Goal: Task Accomplishment & Management: Manage account settings

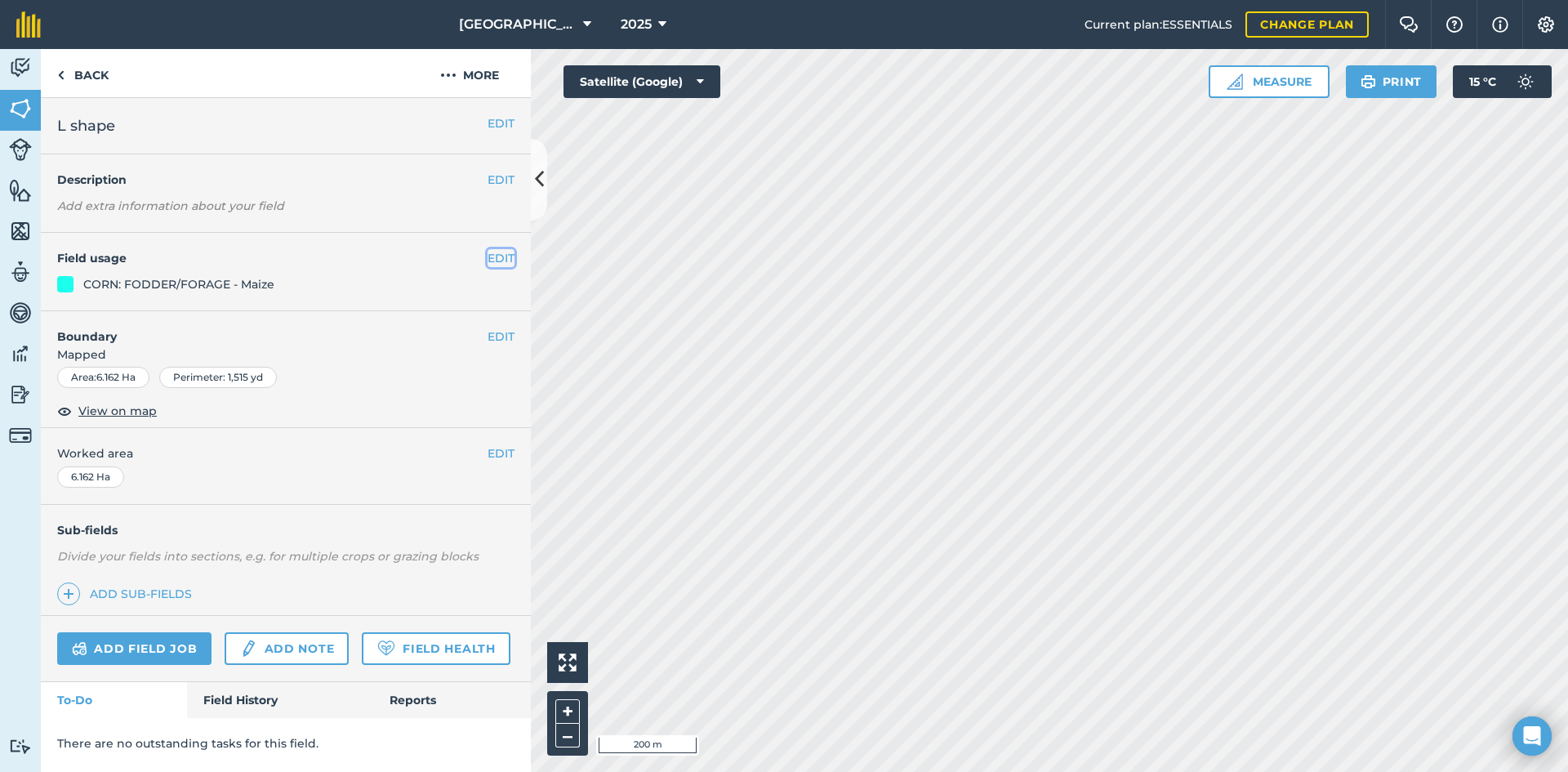
click at [502, 263] on button "EDIT" at bounding box center [501, 258] width 27 height 18
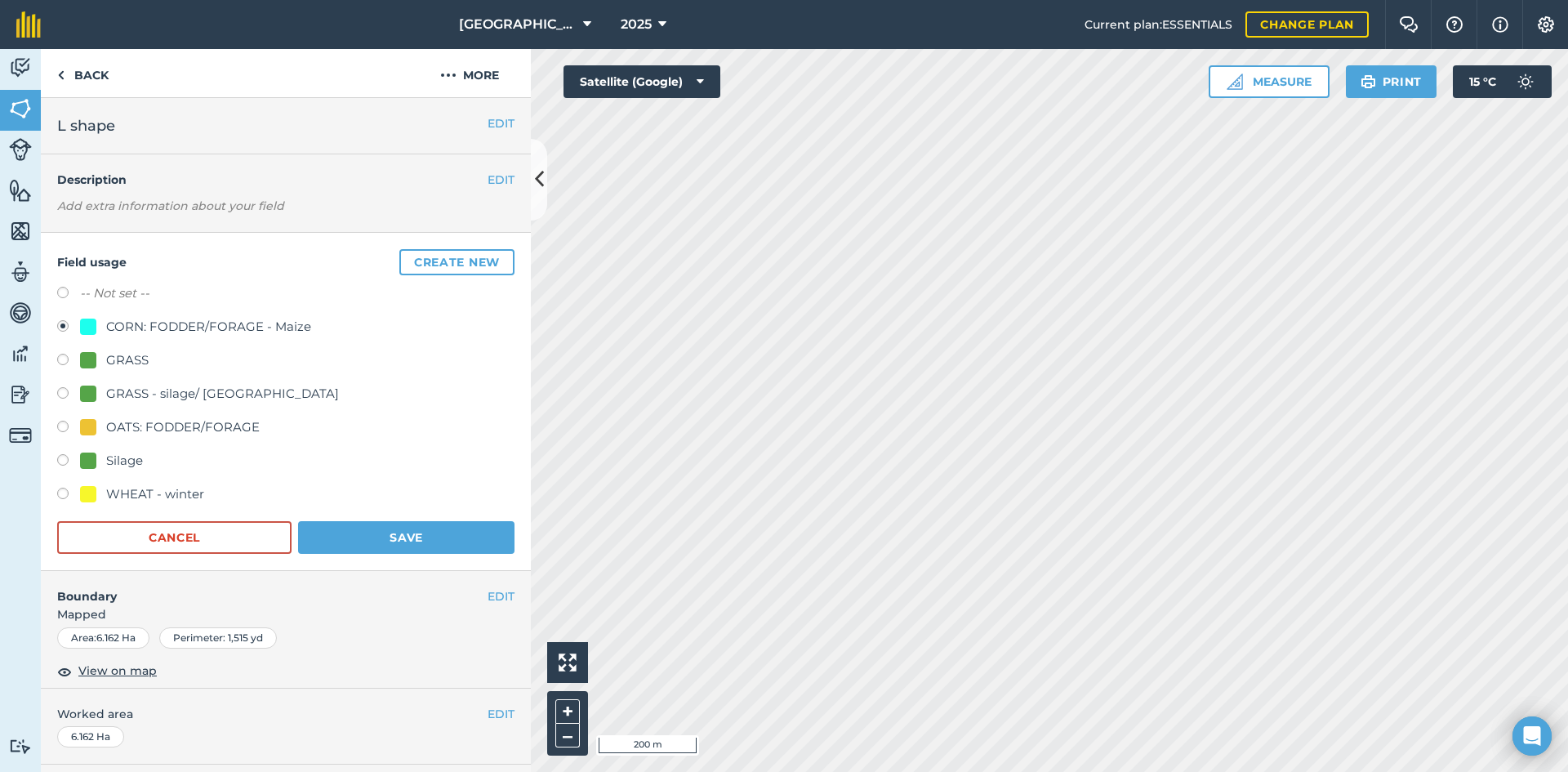
click at [122, 456] on div "Silage" at bounding box center [124, 461] width 36 height 20
radio input "true"
radio input "false"
click at [431, 539] on button "Save" at bounding box center [406, 537] width 217 height 32
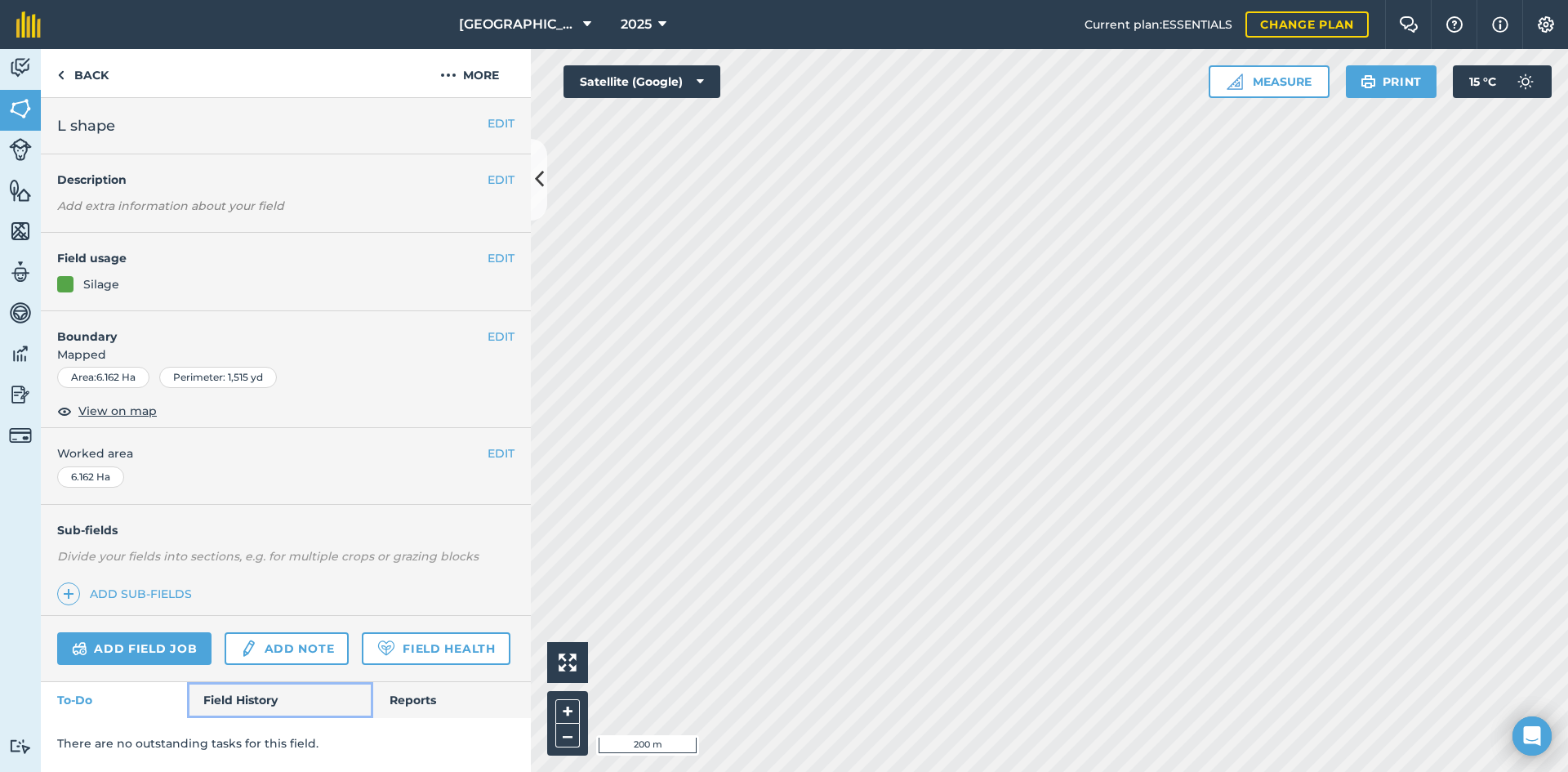
click at [271, 700] on link "Field History" at bounding box center [280, 700] width 185 height 36
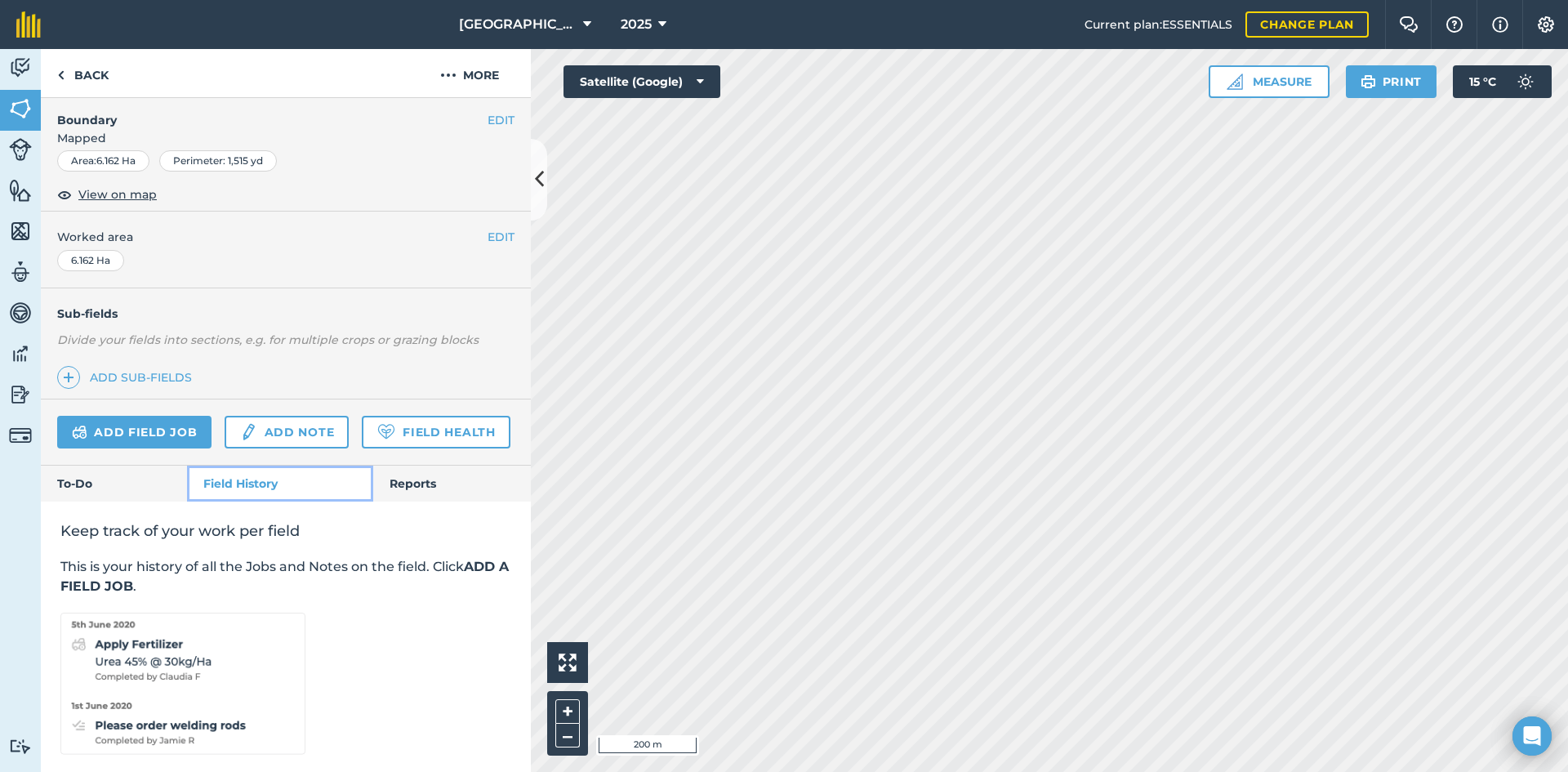
scroll to position [281, 0]
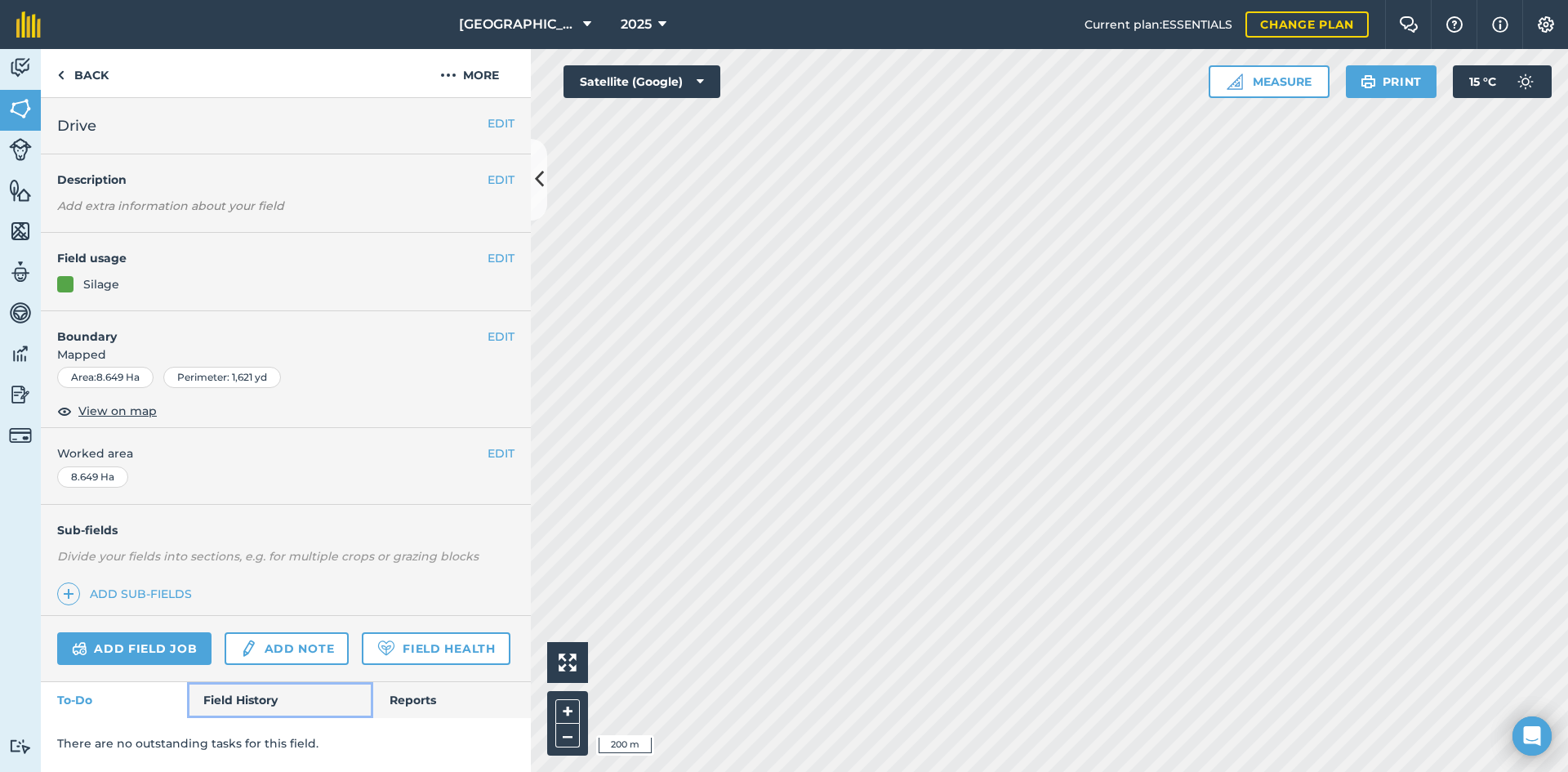
click at [240, 696] on link "Field History" at bounding box center [280, 700] width 185 height 36
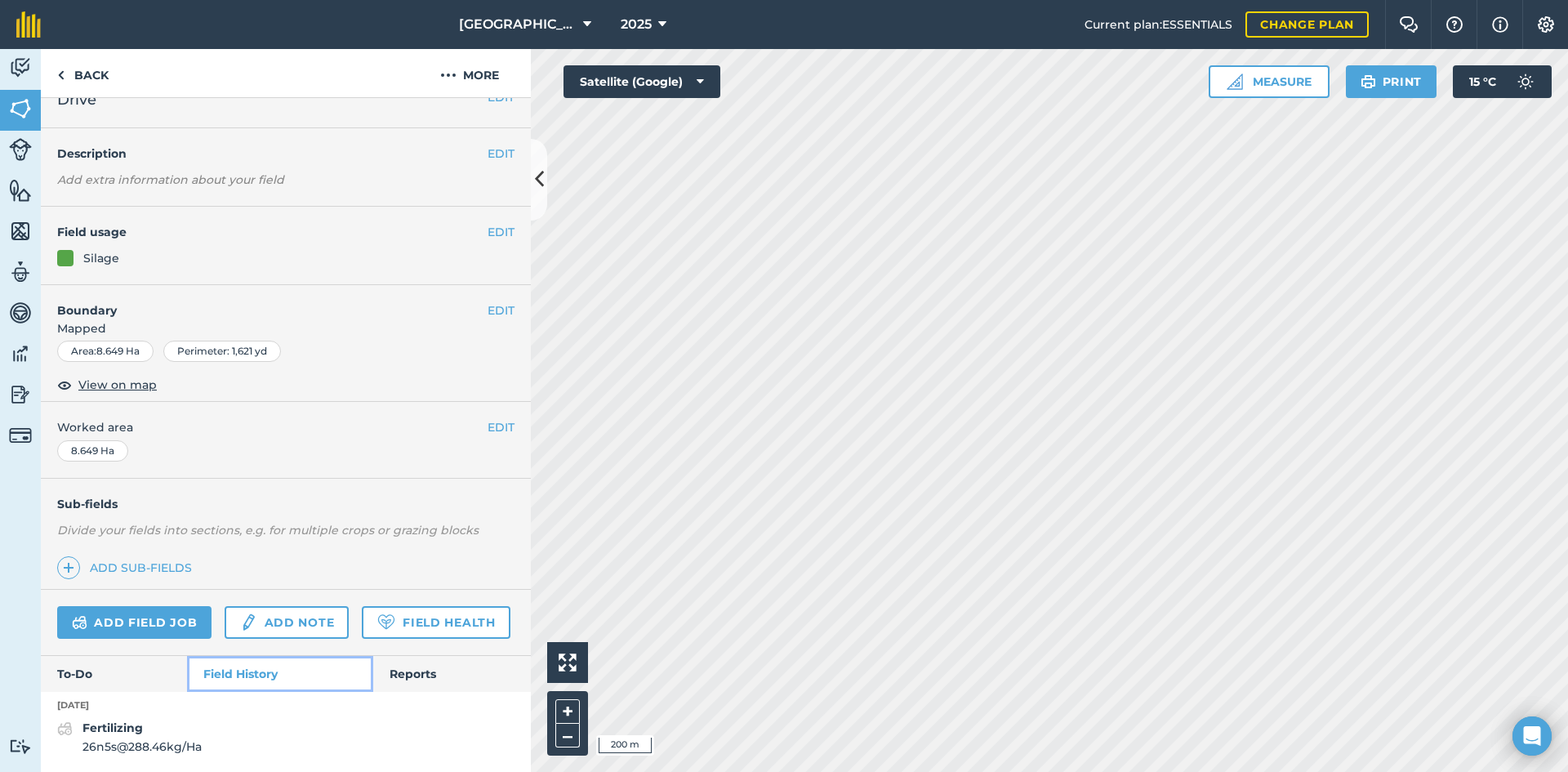
scroll to position [72, 0]
click at [9, 392] on img at bounding box center [20, 395] width 23 height 25
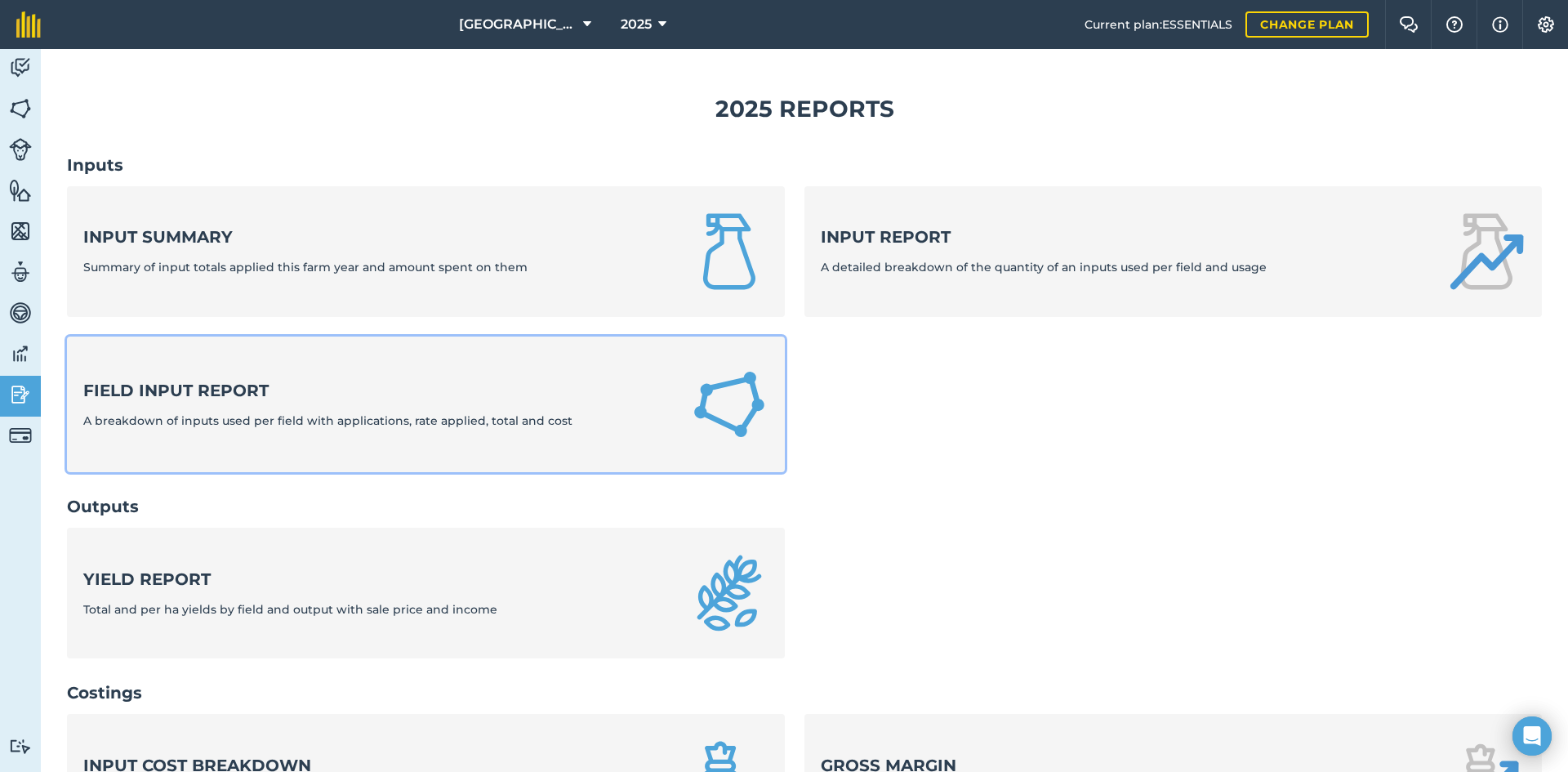
click at [583, 387] on link "Field Input Report A breakdown of inputs used per field with applications, rate…" at bounding box center [425, 404] width 718 height 137
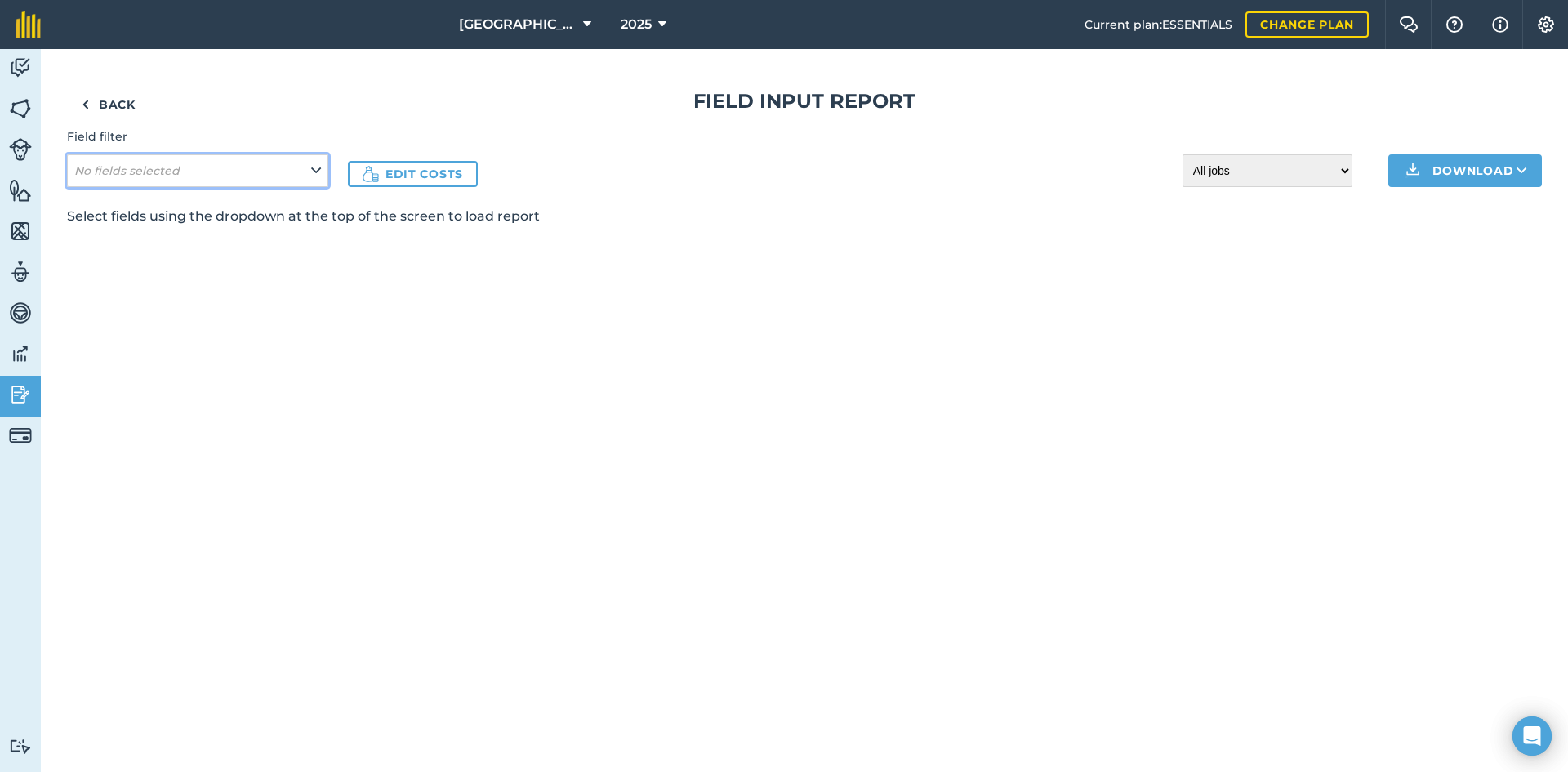
click at [318, 171] on icon at bounding box center [316, 170] width 10 height 18
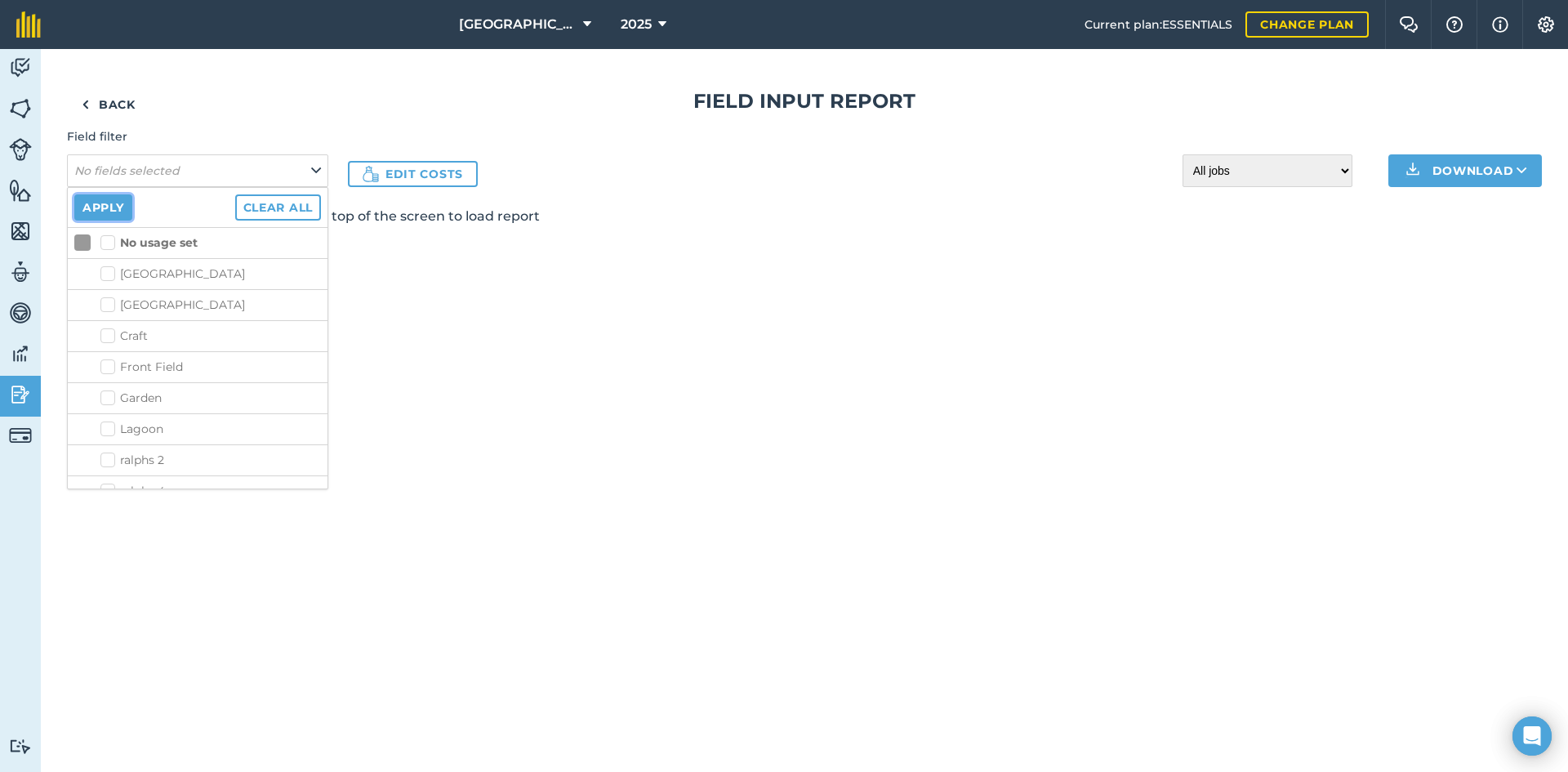
click at [121, 208] on button "Apply" at bounding box center [103, 206] width 58 height 26
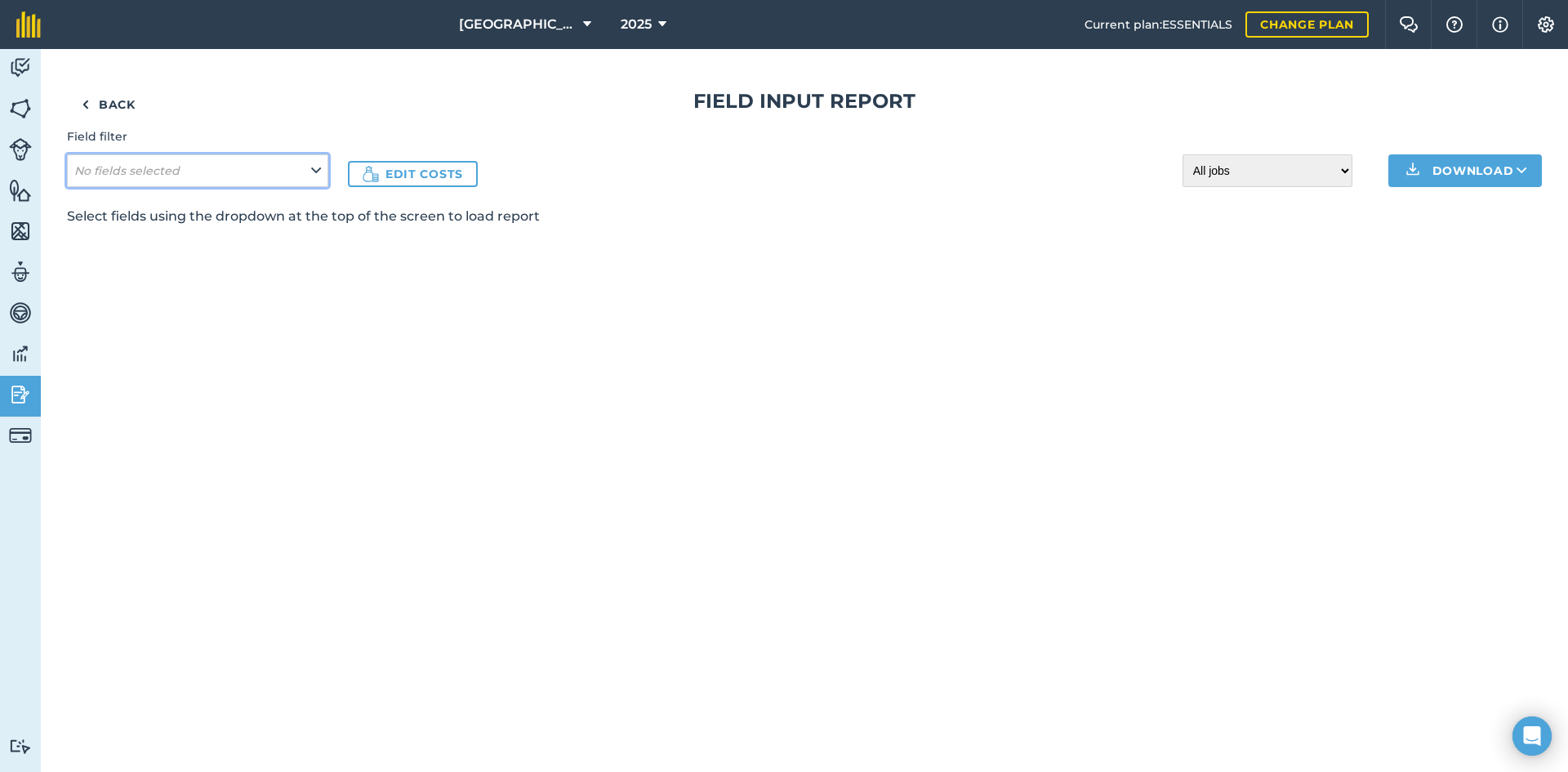
click at [241, 184] on button "No fields selected" at bounding box center [198, 171] width 262 height 32
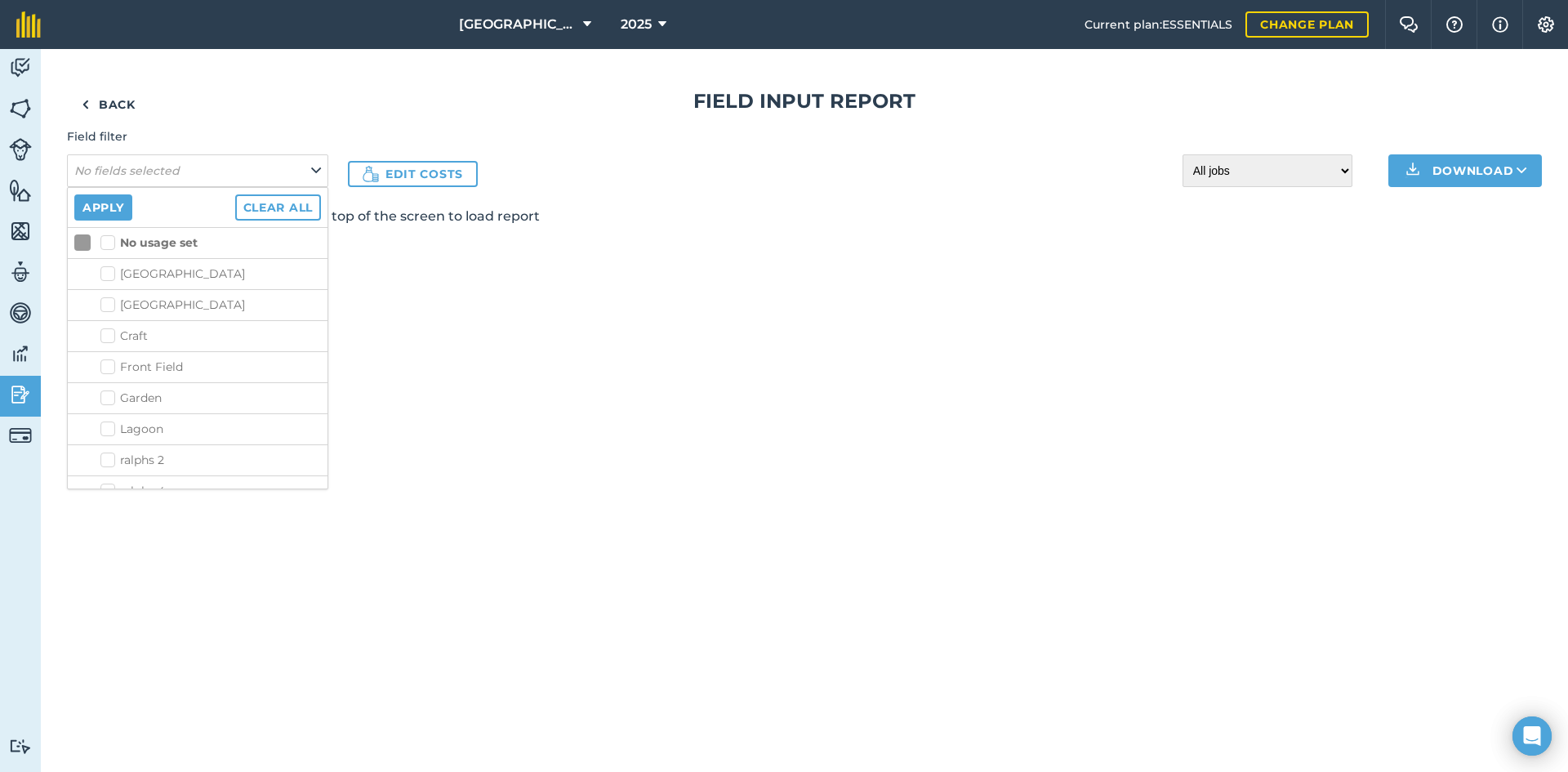
click at [110, 246] on label "No usage set" at bounding box center [149, 243] width 97 height 17
click at [110, 245] on input "No usage set" at bounding box center [105, 239] width 11 height 11
checkbox input "true"
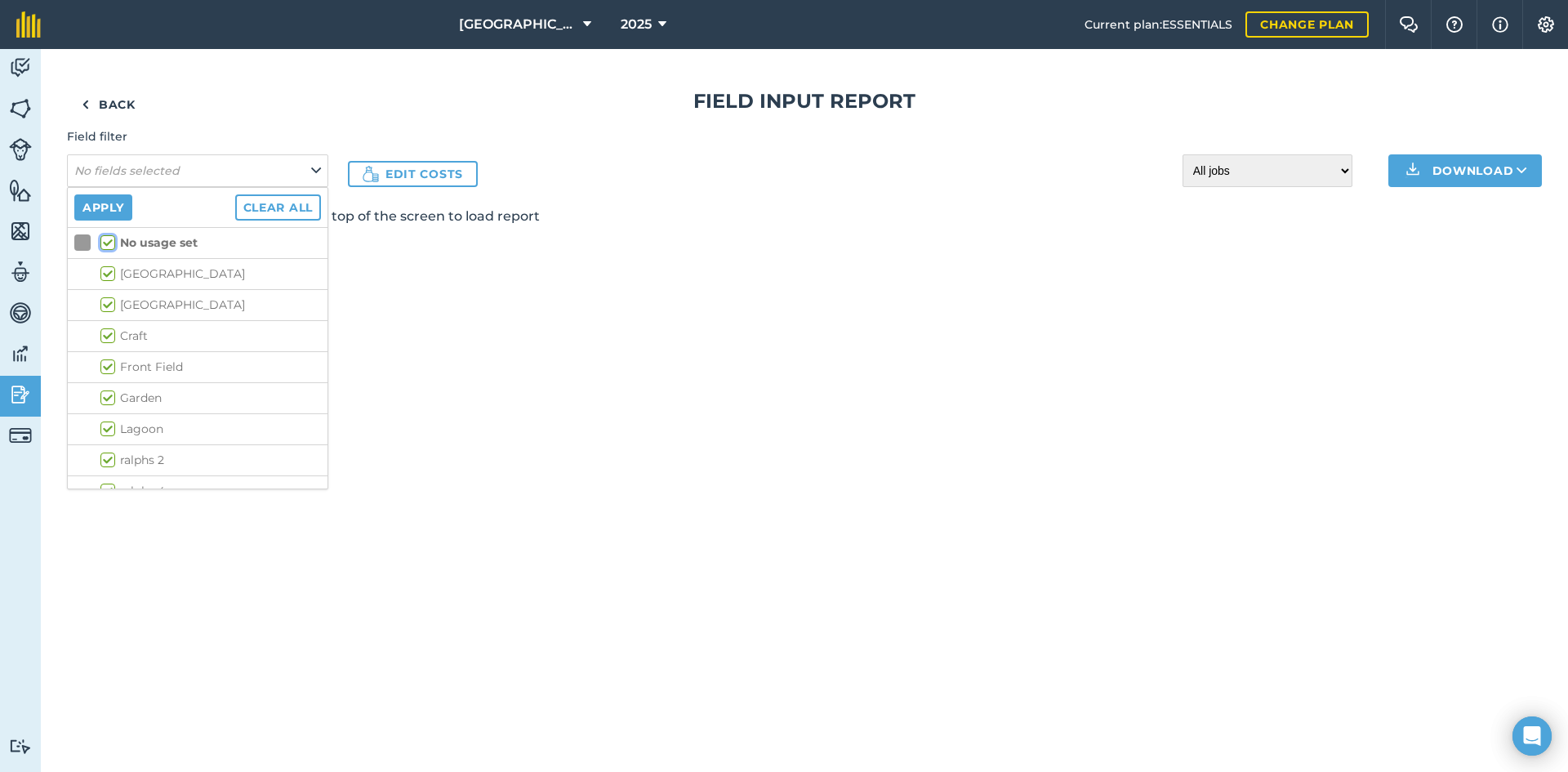
checkbox input "true"
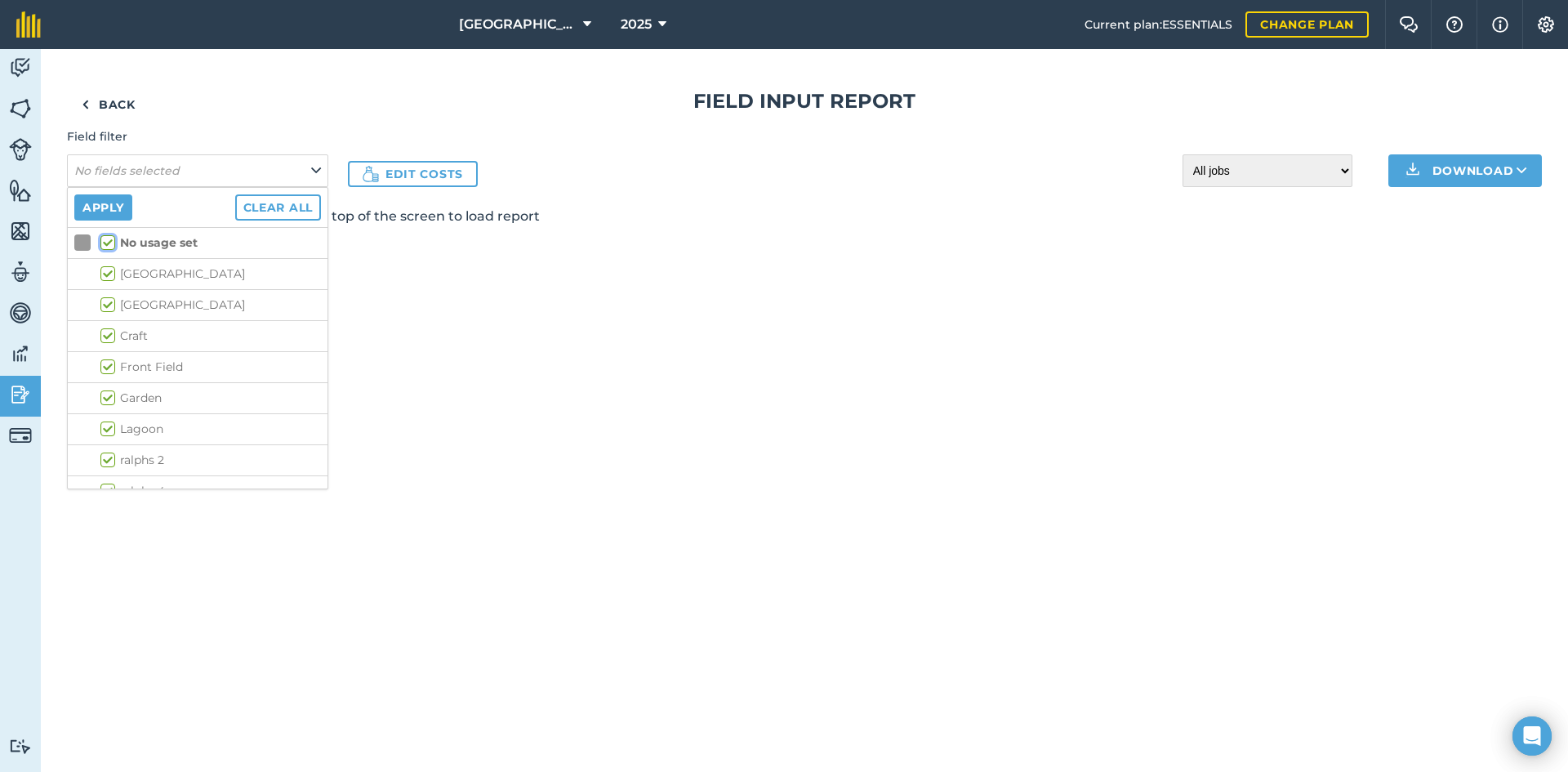
checkbox input "true"
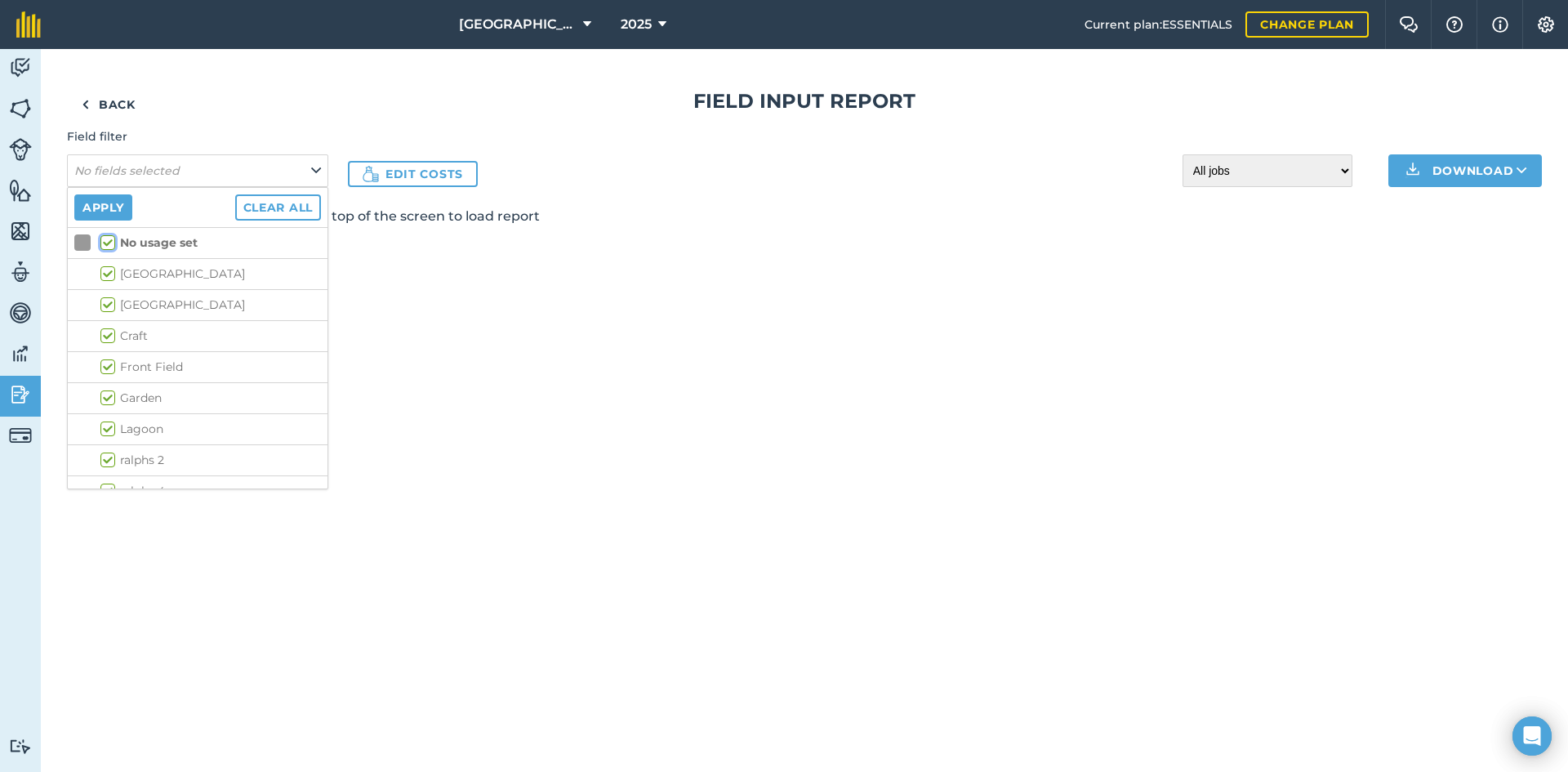
checkbox input "true"
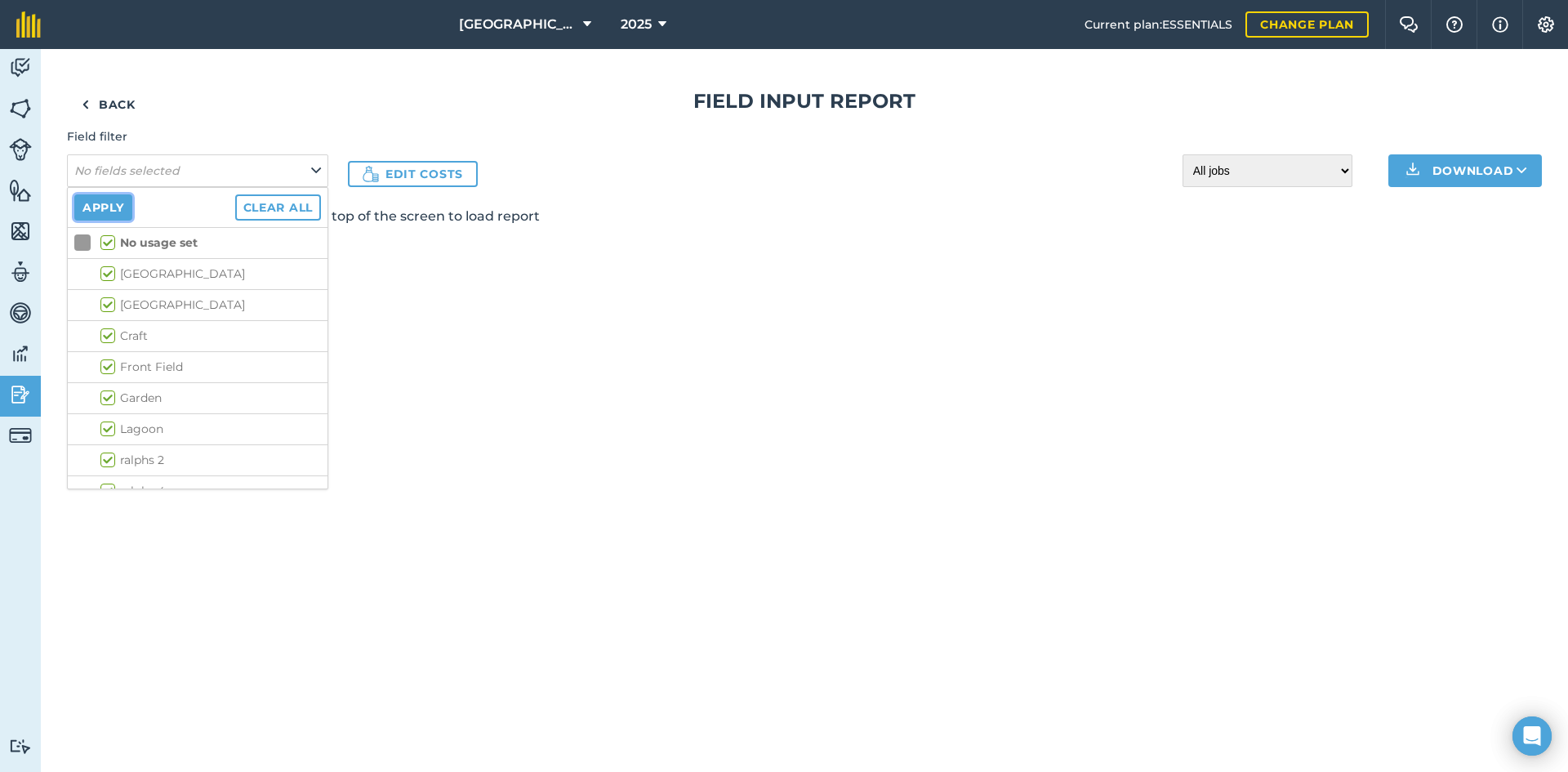
click at [114, 199] on button "Apply" at bounding box center [103, 206] width 58 height 26
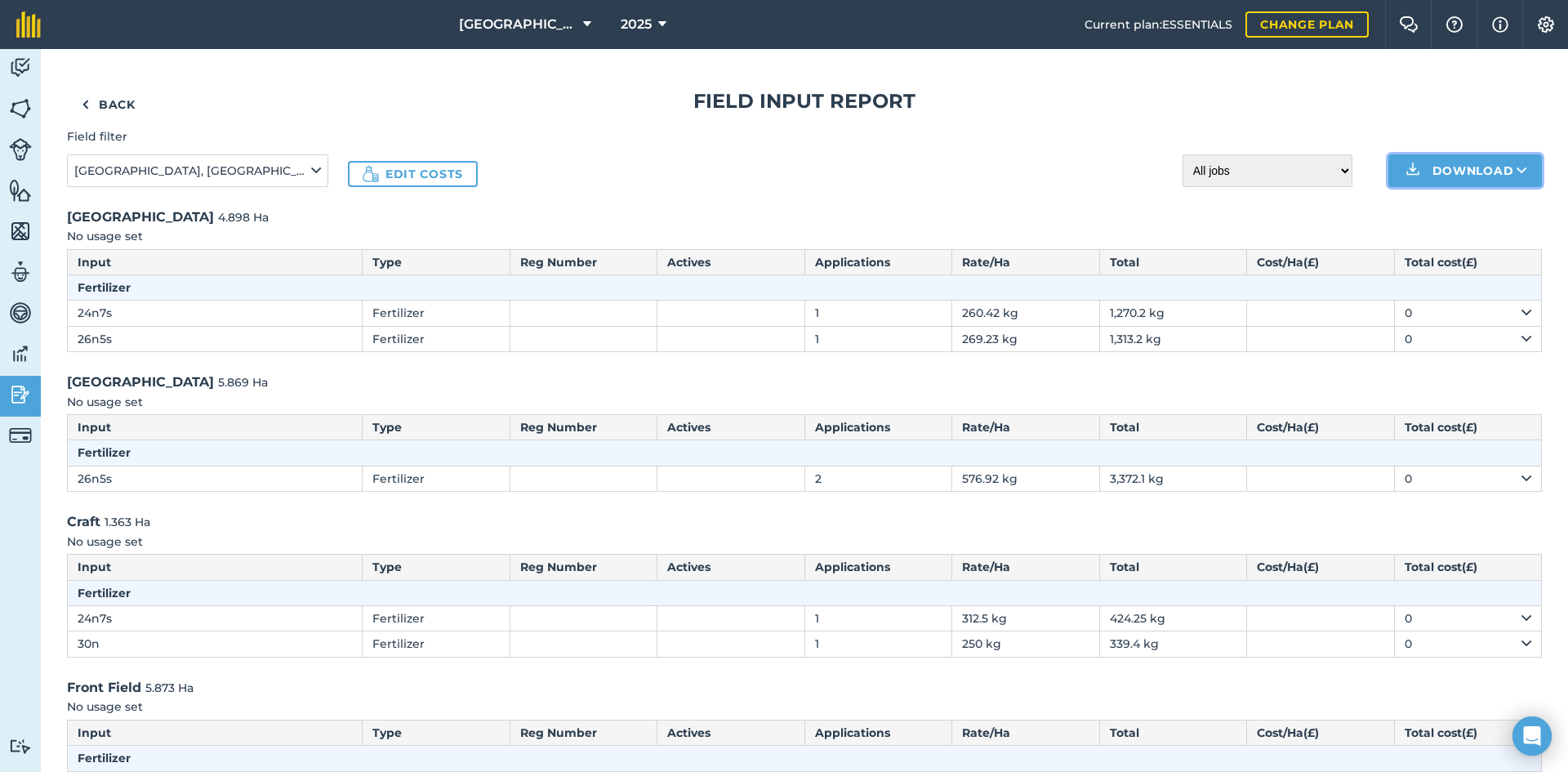
click at [1464, 184] on button "Download" at bounding box center [1465, 171] width 154 height 32
click at [1465, 247] on link "XLS" at bounding box center [1466, 245] width 149 height 36
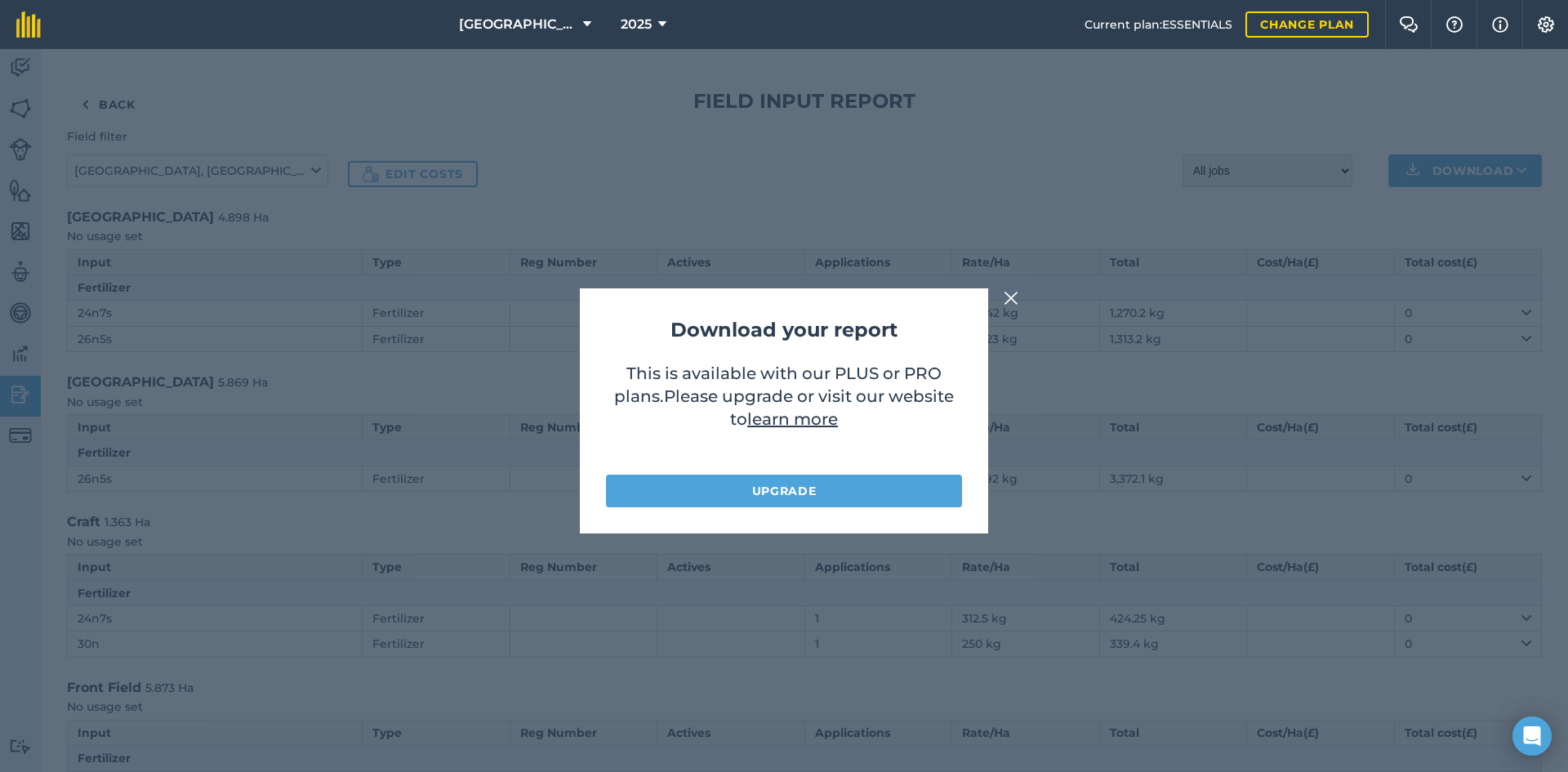
click at [1006, 298] on img at bounding box center [1010, 298] width 14 height 20
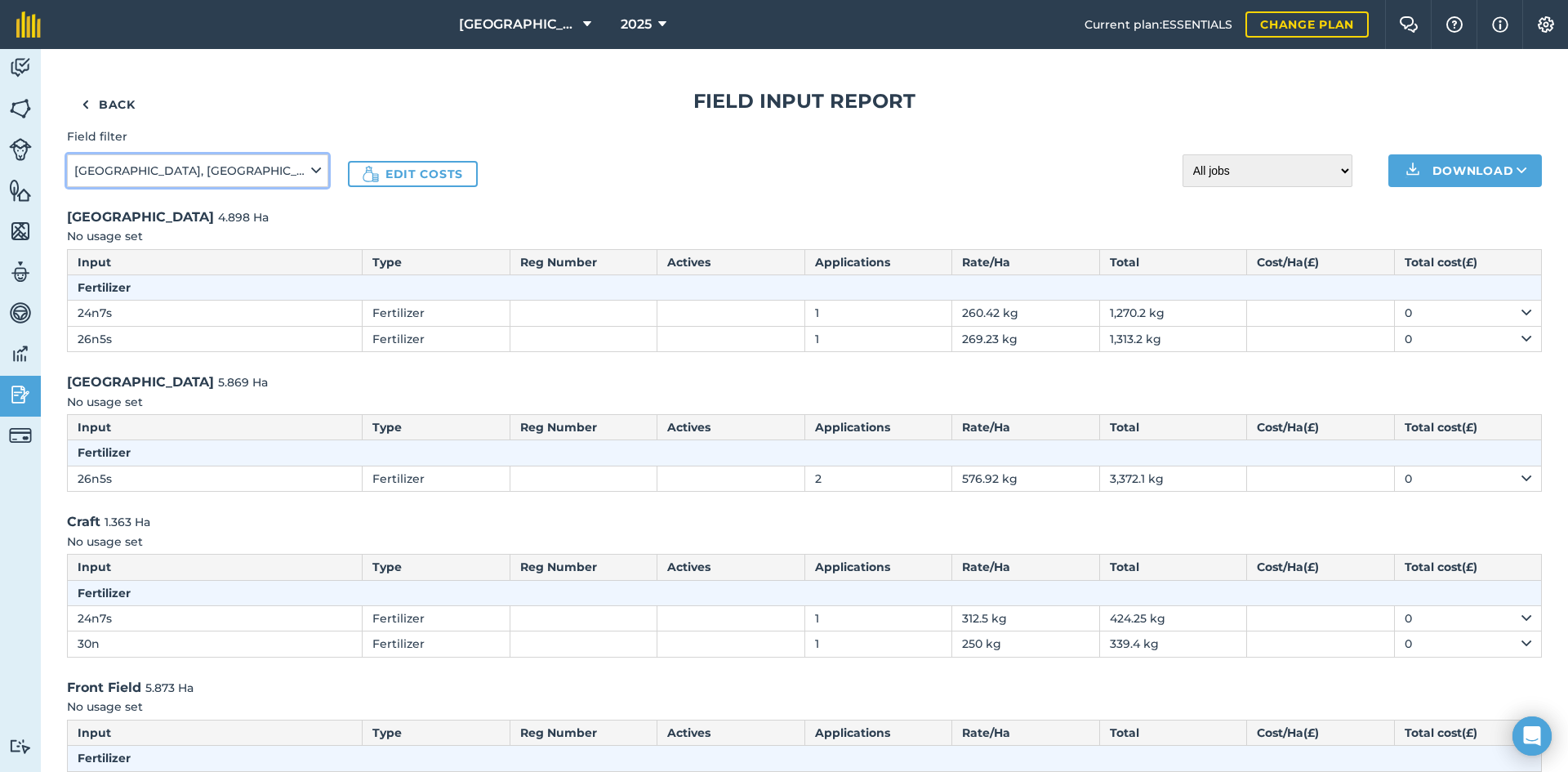
click at [316, 167] on icon at bounding box center [316, 170] width 10 height 18
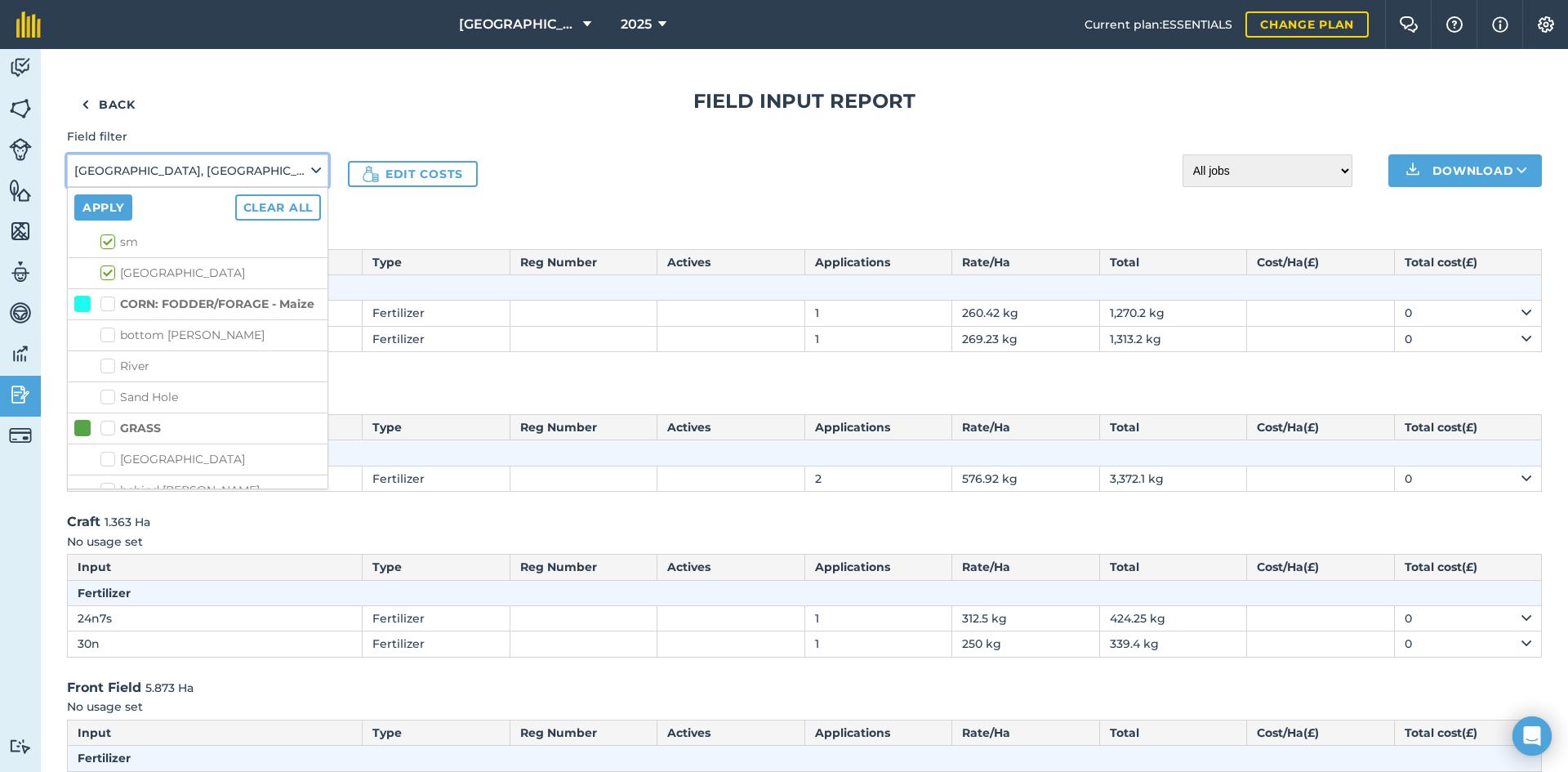
scroll to position [490, 0]
click at [113, 311] on label "CORN: FODDER/FORAGE - Maize" at bounding box center [207, 311] width 214 height 17
click at [111, 311] on input "CORN: FODDER/FORAGE - Maize" at bounding box center [105, 308] width 11 height 11
checkbox input "true"
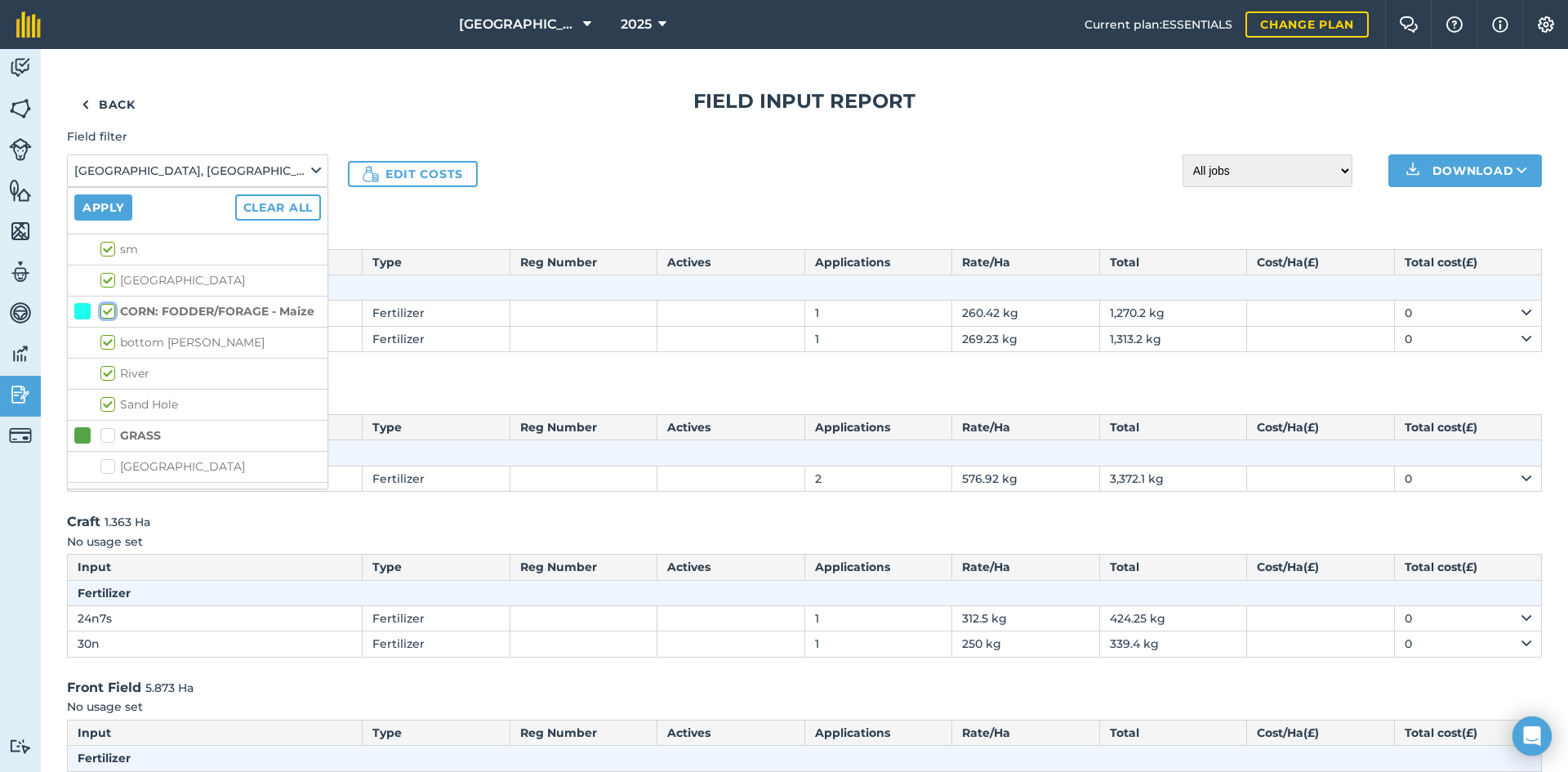
checkbox input "true"
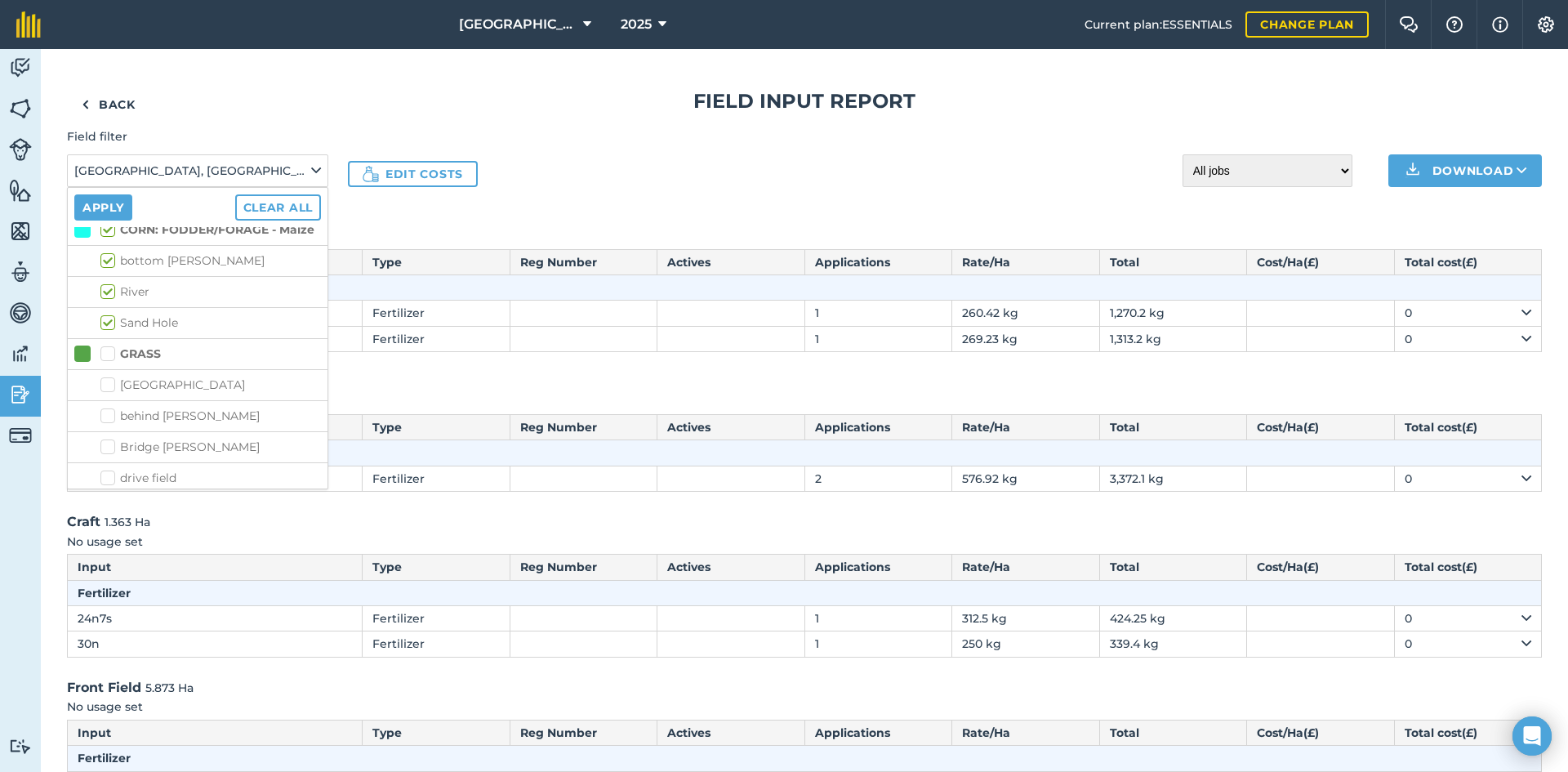
click at [117, 362] on label "GRASS" at bounding box center [130, 354] width 60 height 17
click at [111, 356] on input "GRASS" at bounding box center [105, 351] width 11 height 11
checkbox input "true"
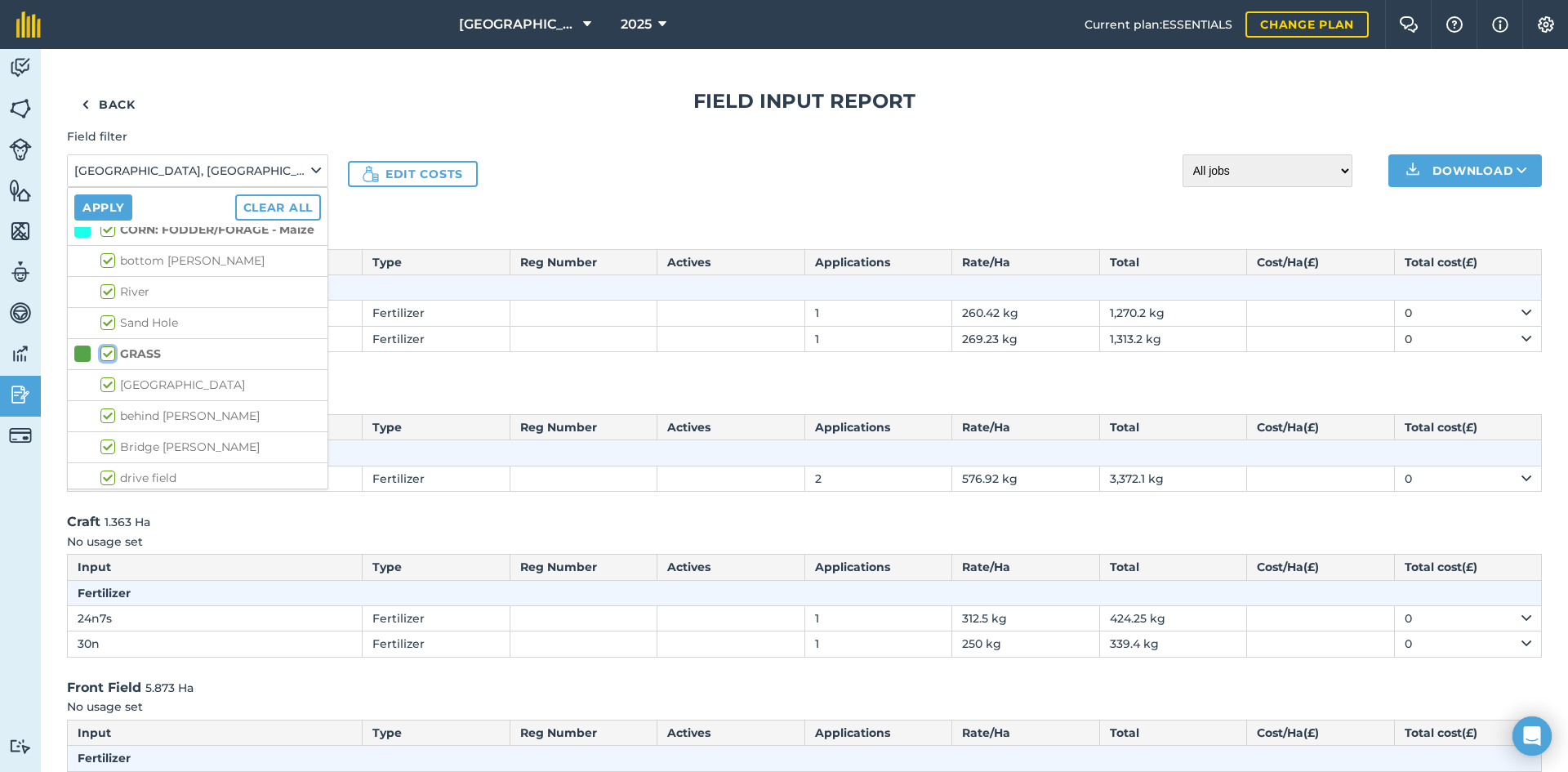
checkbox input "true"
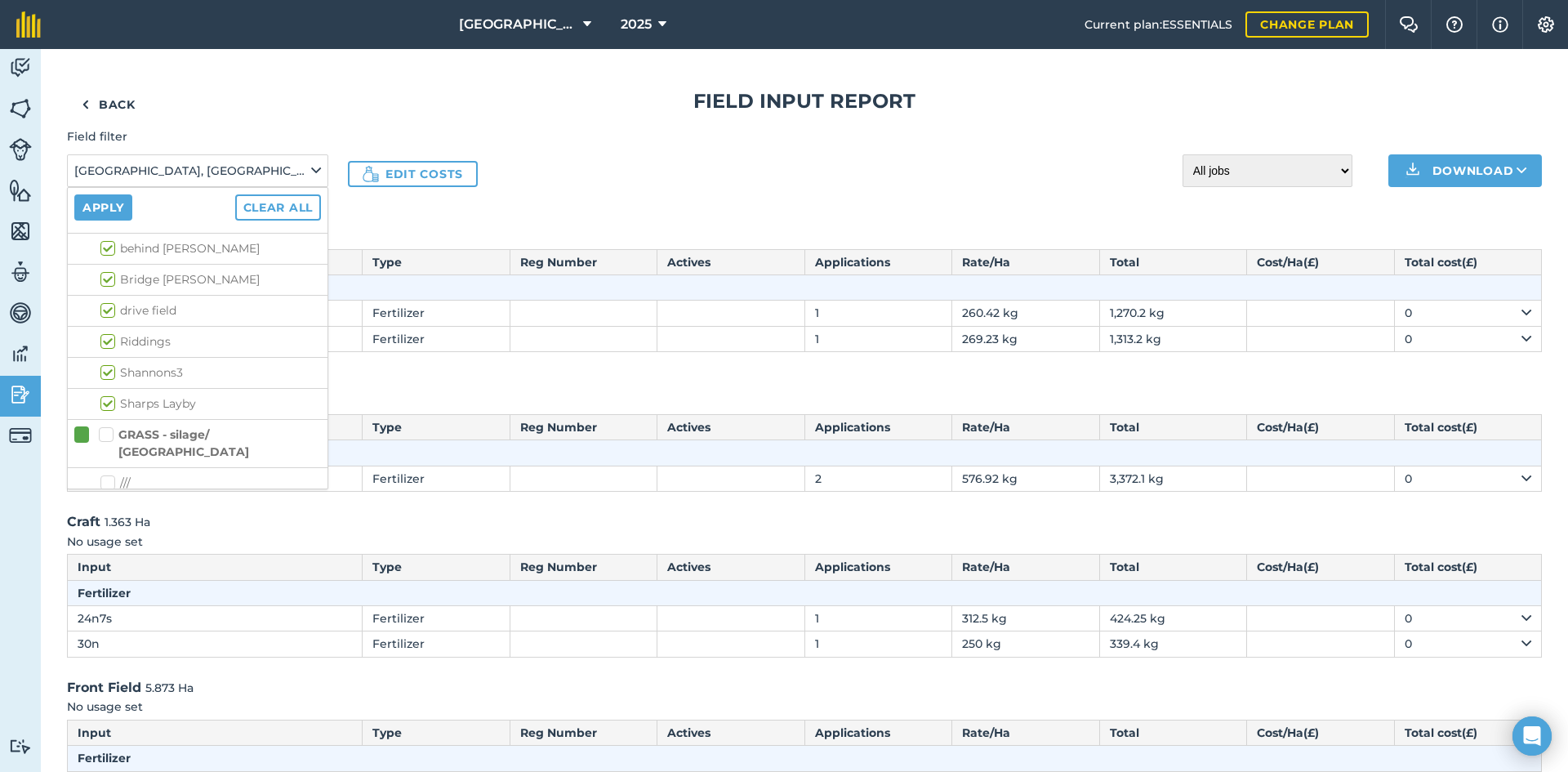
scroll to position [735, 0]
click at [104, 456] on label "GRASS - silage/ [GEOGRAPHIC_DATA]" at bounding box center [209, 447] width 222 height 34
click at [104, 441] on input "GRASS - silage/ [GEOGRAPHIC_DATA]" at bounding box center [103, 435] width 11 height 11
checkbox input "true"
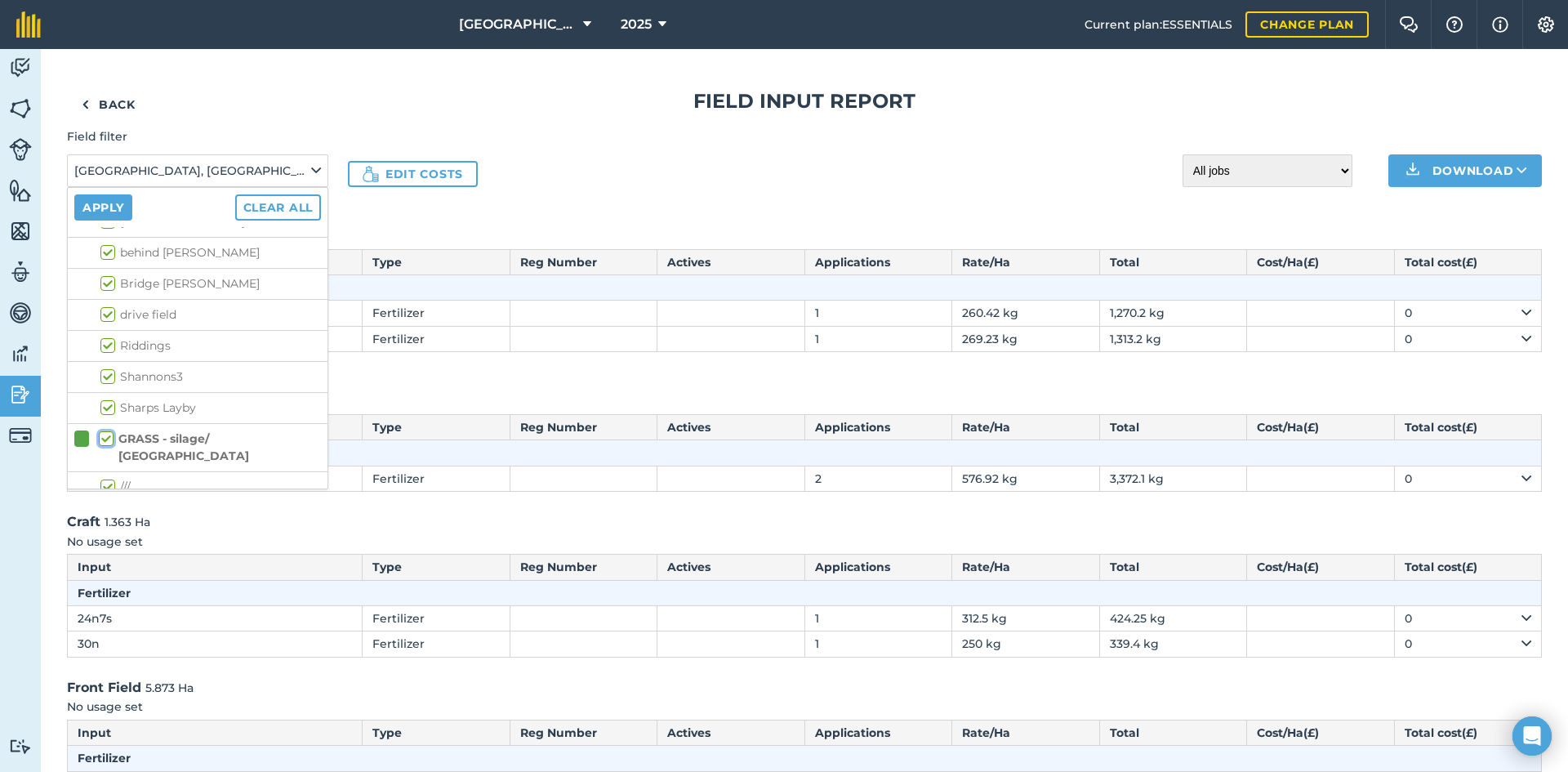
checkbox input "true"
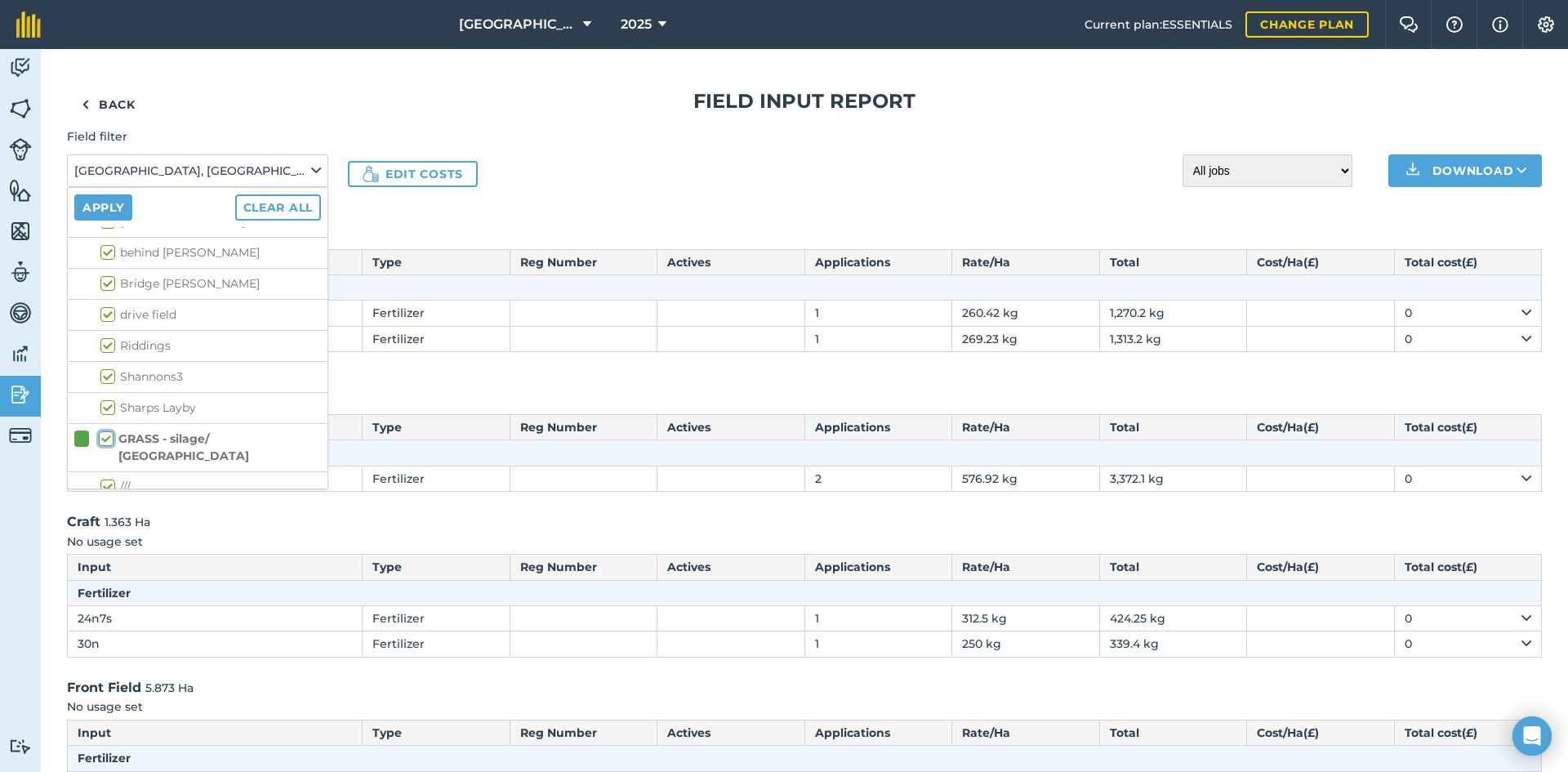
checkbox input "true"
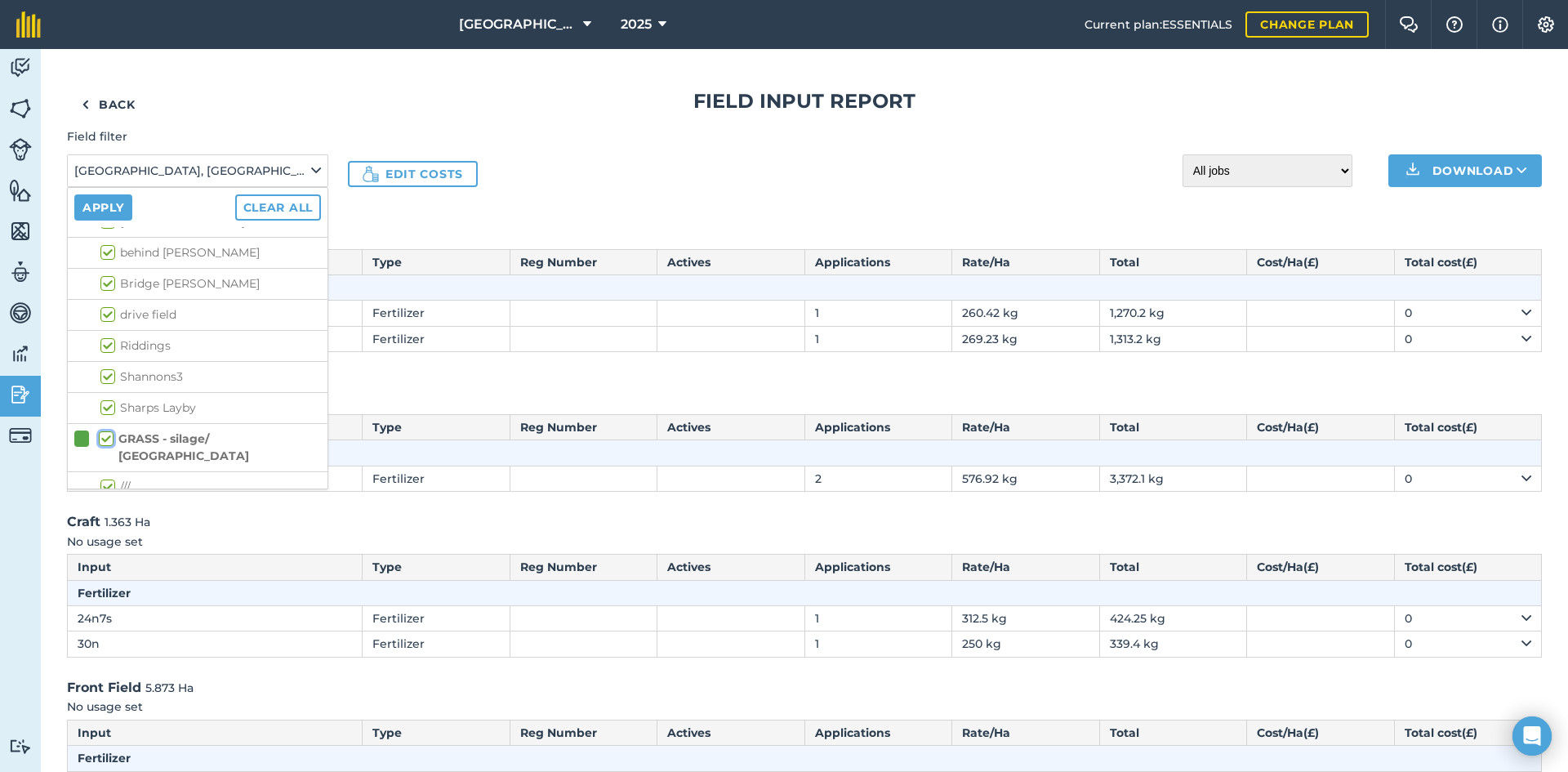
checkbox input "true"
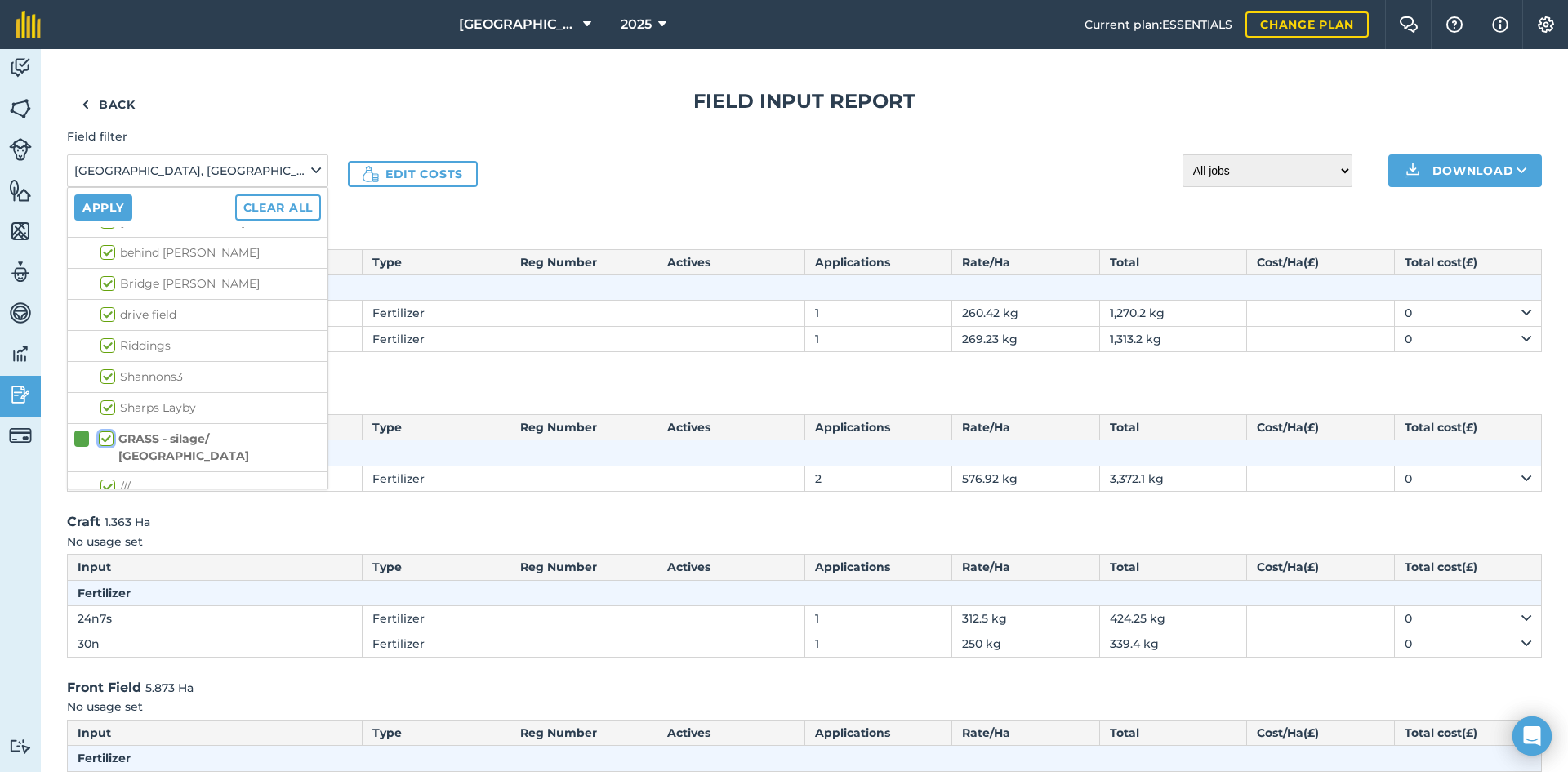
checkbox input "true"
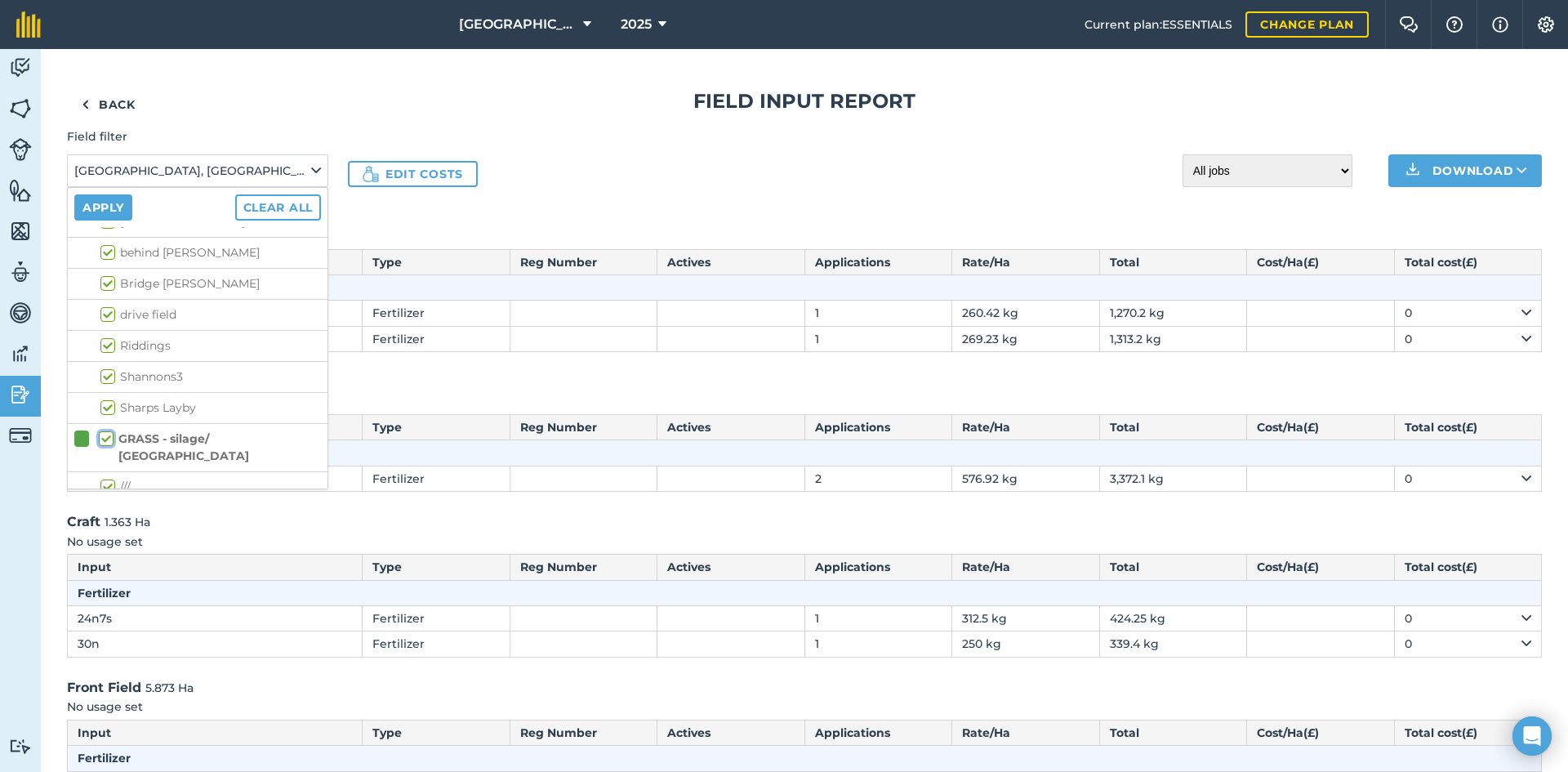
checkbox input "true"
click at [114, 283] on li "Silage" at bounding box center [198, 271] width 260 height 31
click at [114, 275] on label "Silage" at bounding box center [128, 271] width 56 height 17
click at [111, 273] on input "Silage" at bounding box center [105, 268] width 11 height 11
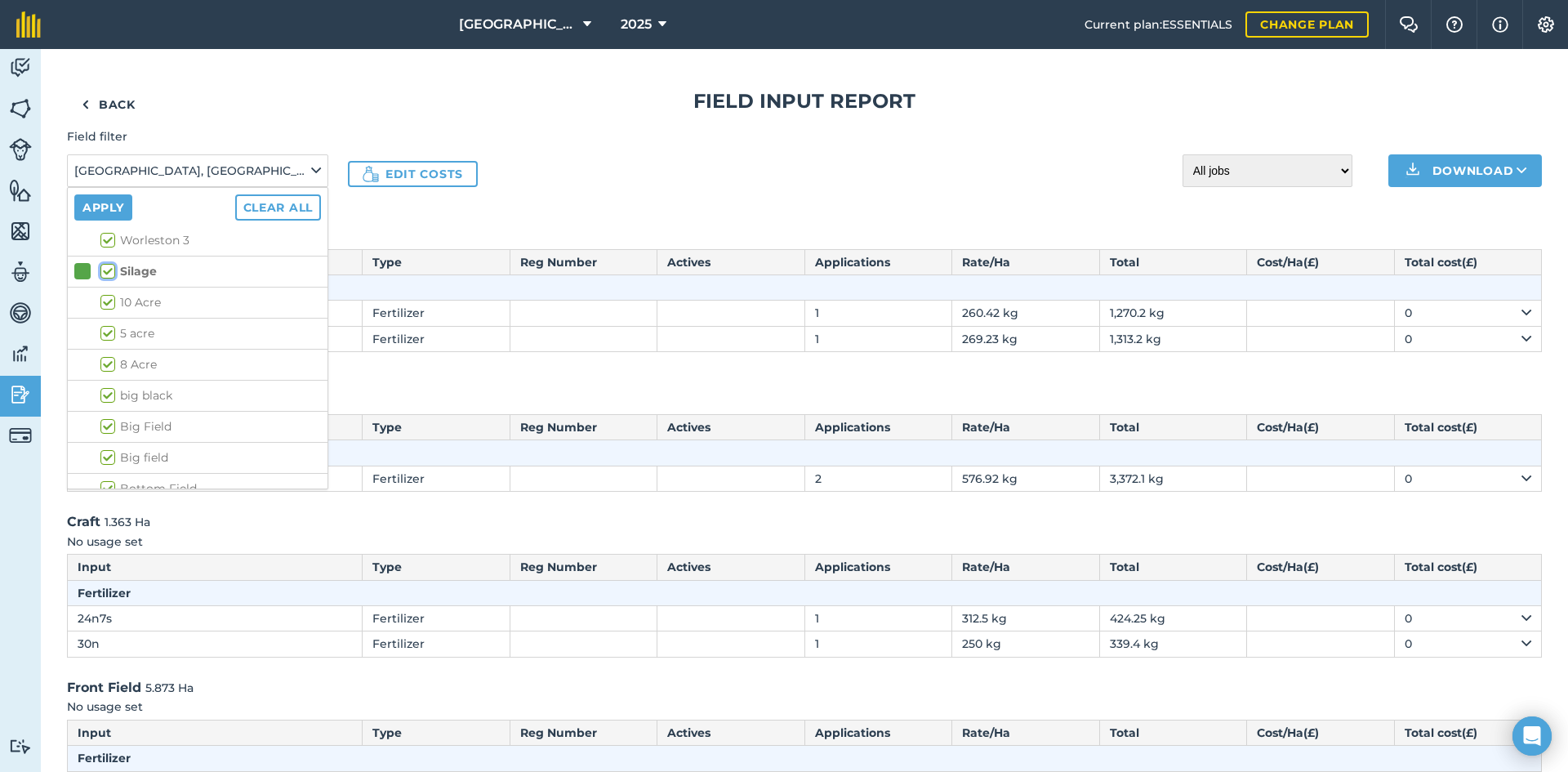
checkbox input "true"
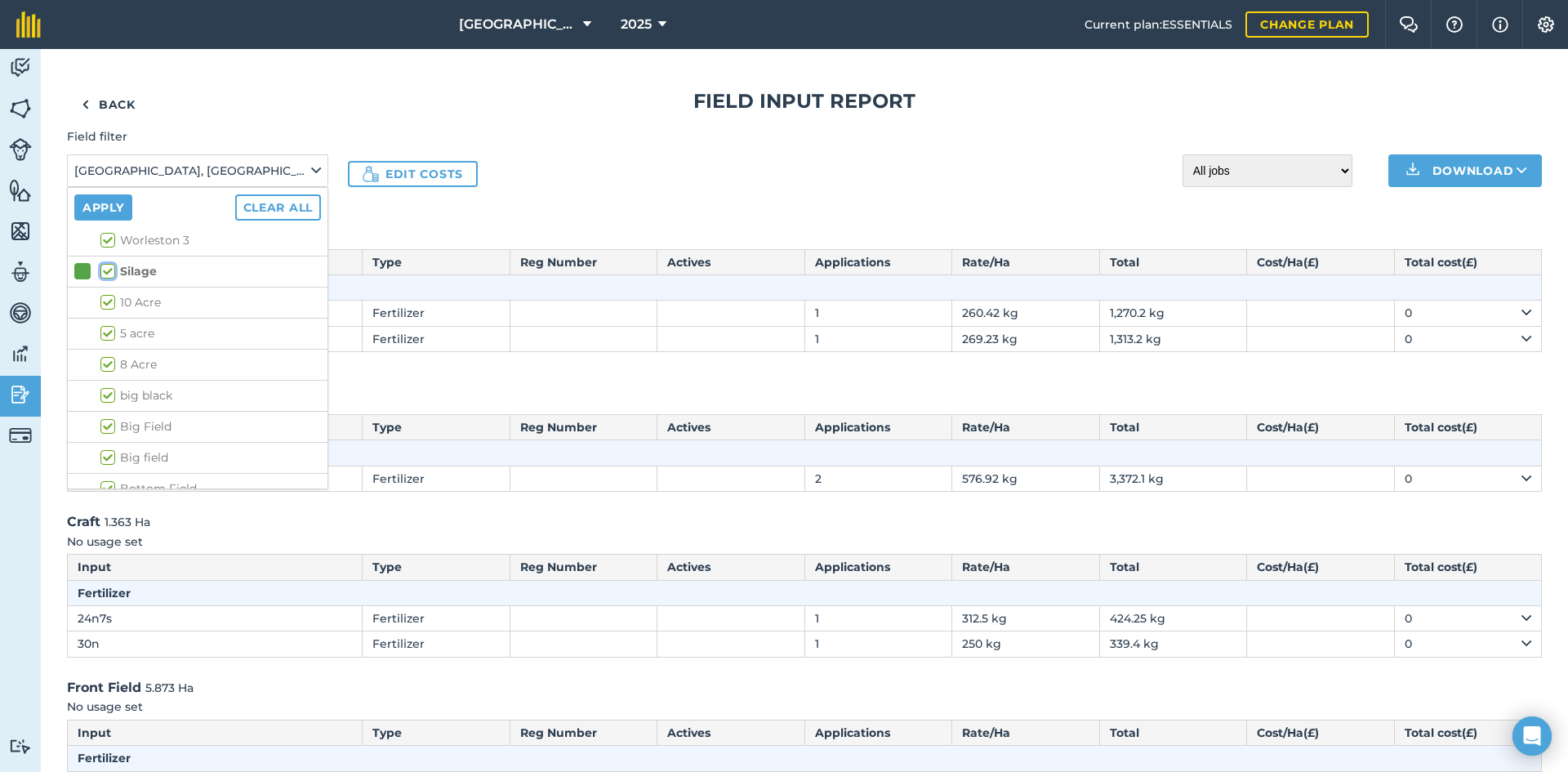
checkbox input "true"
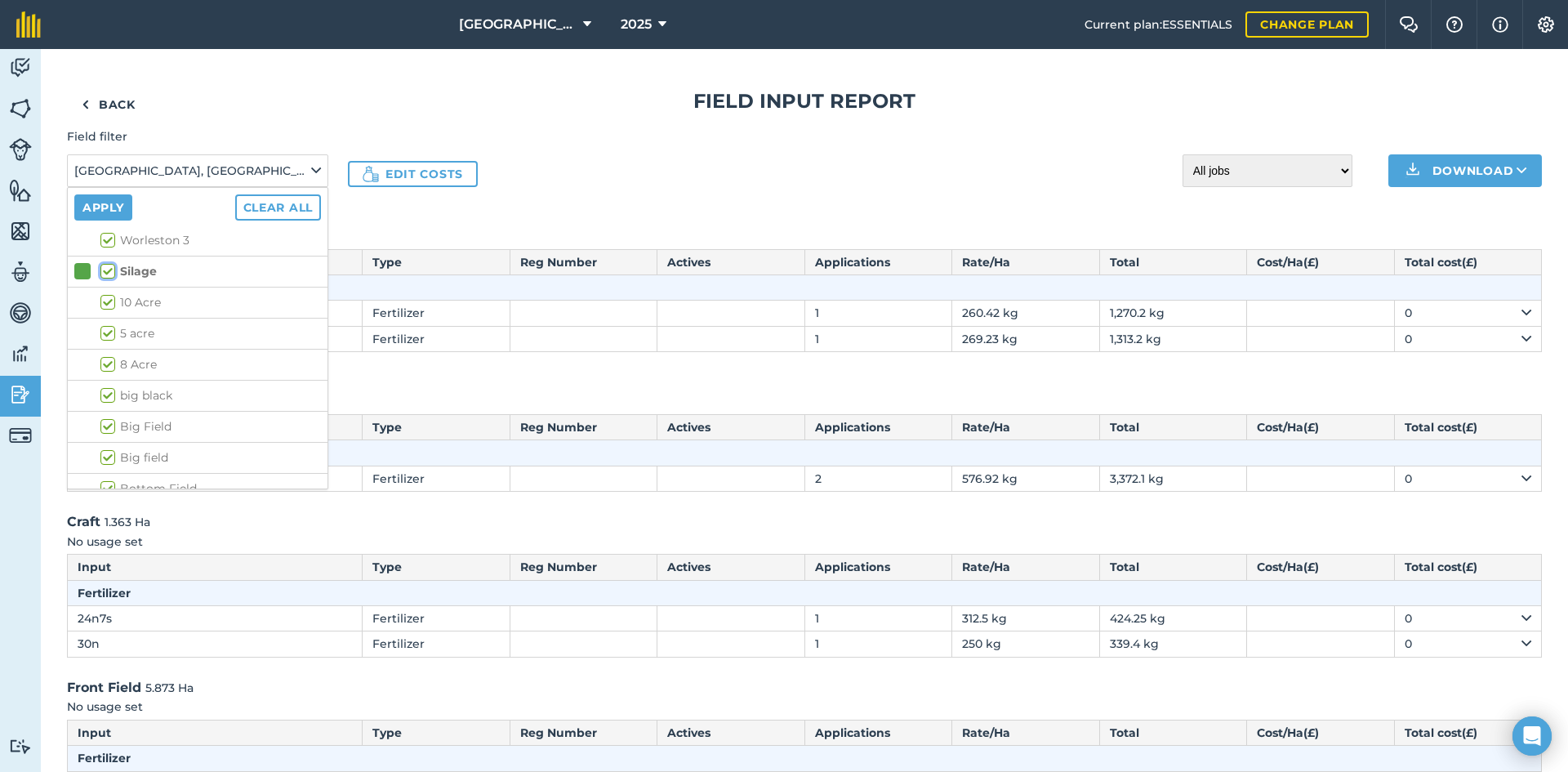
checkbox input "true"
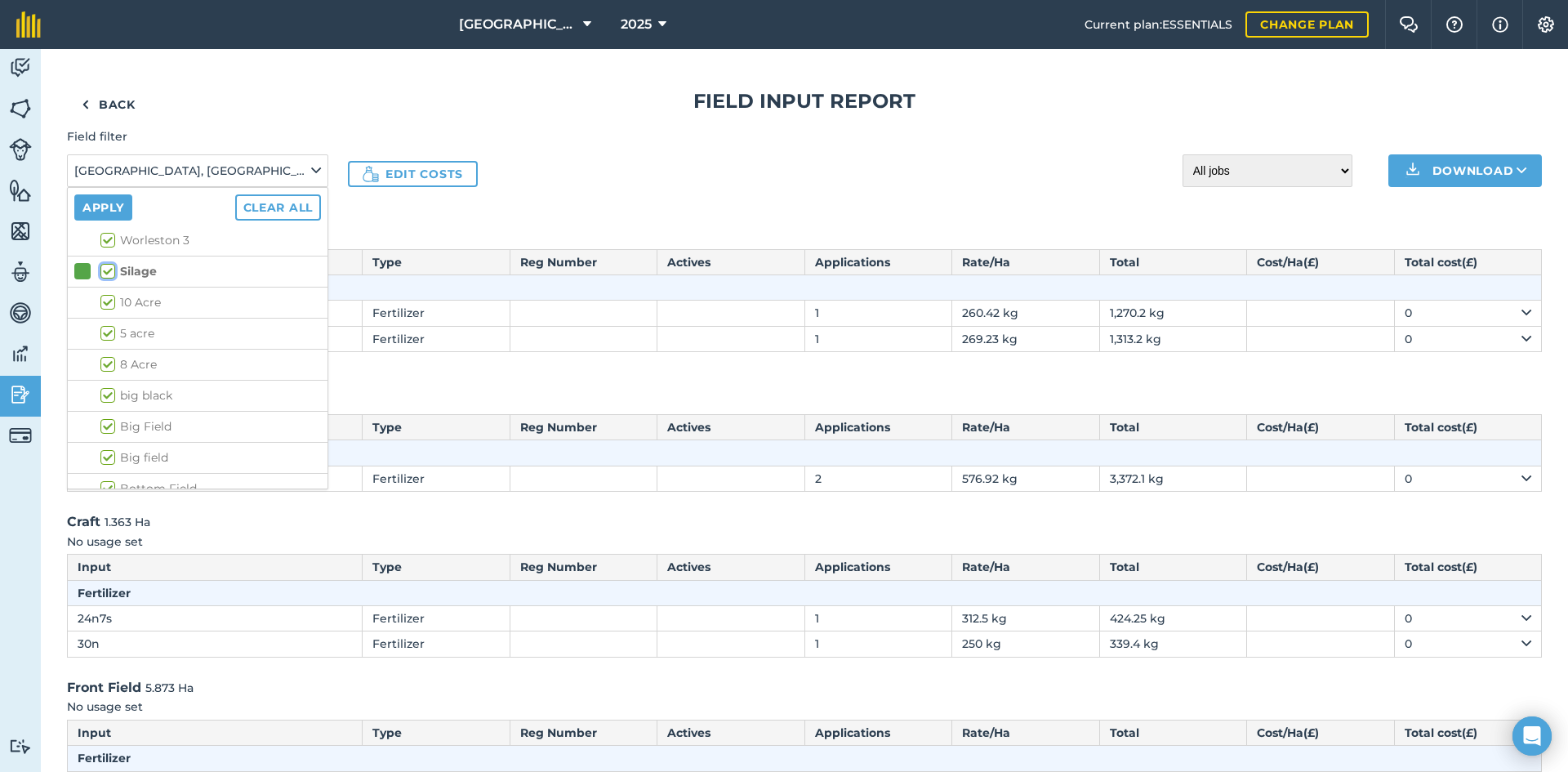
checkbox input "true"
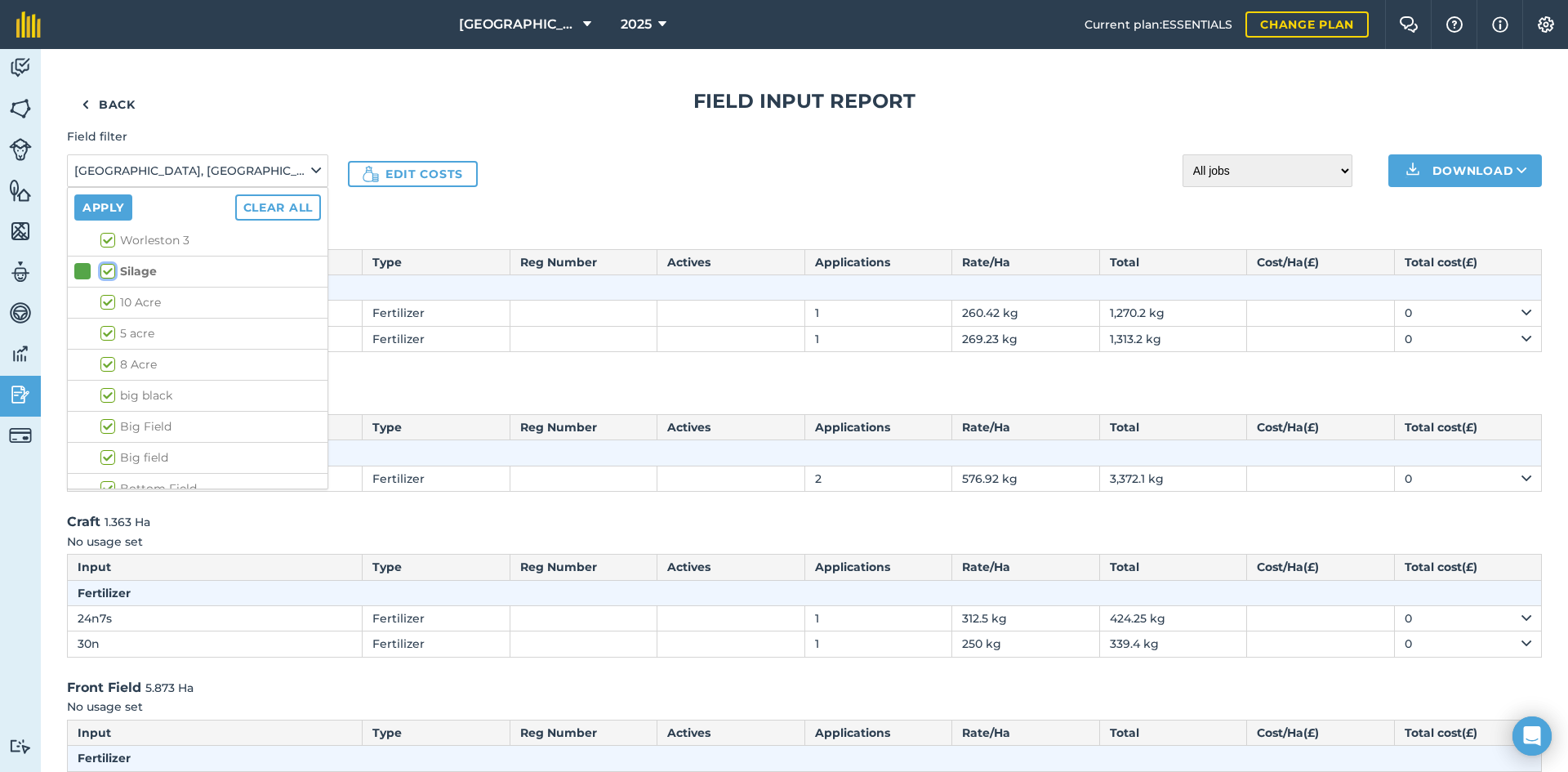
checkbox input "true"
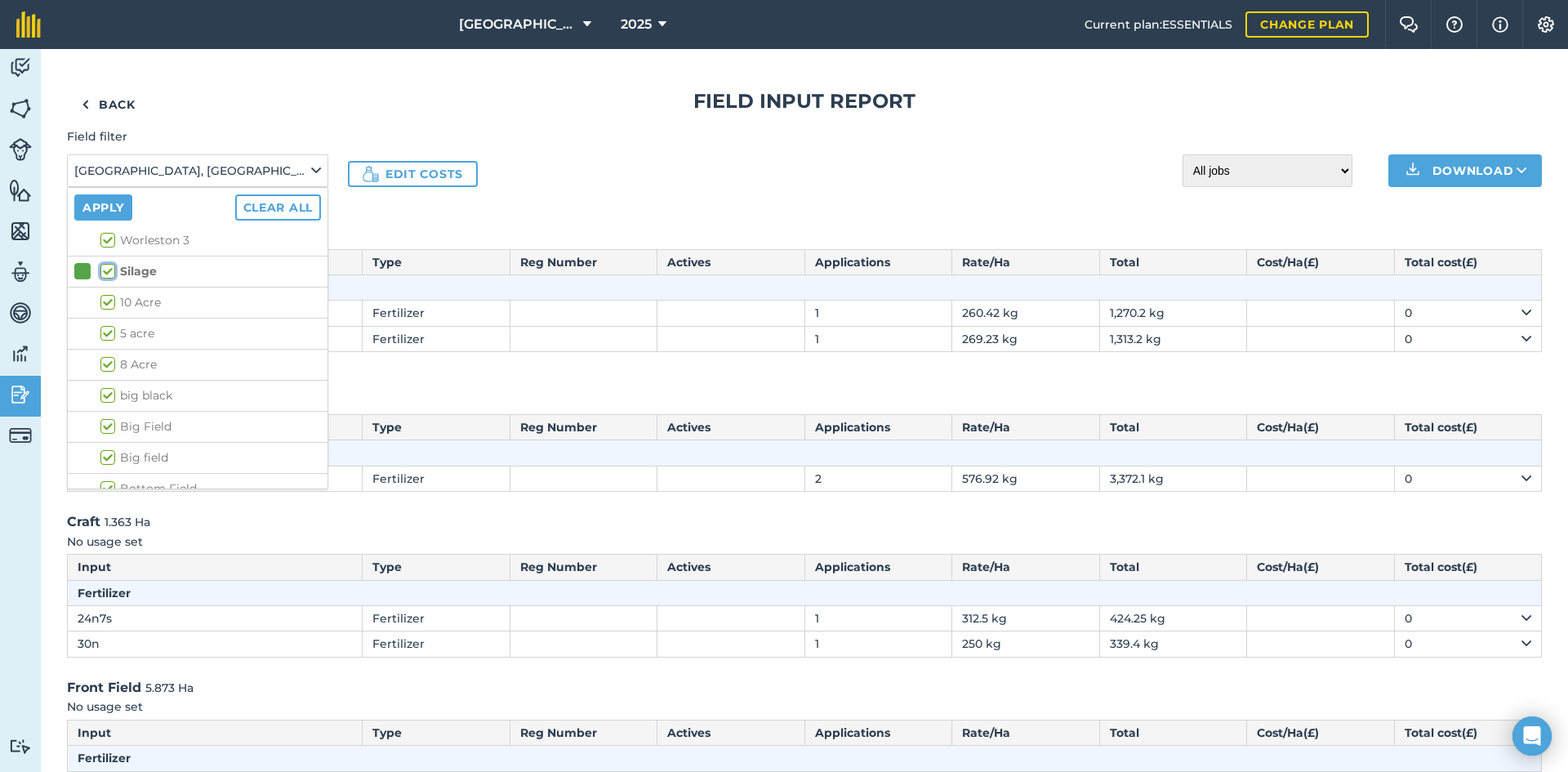
checkbox input "true"
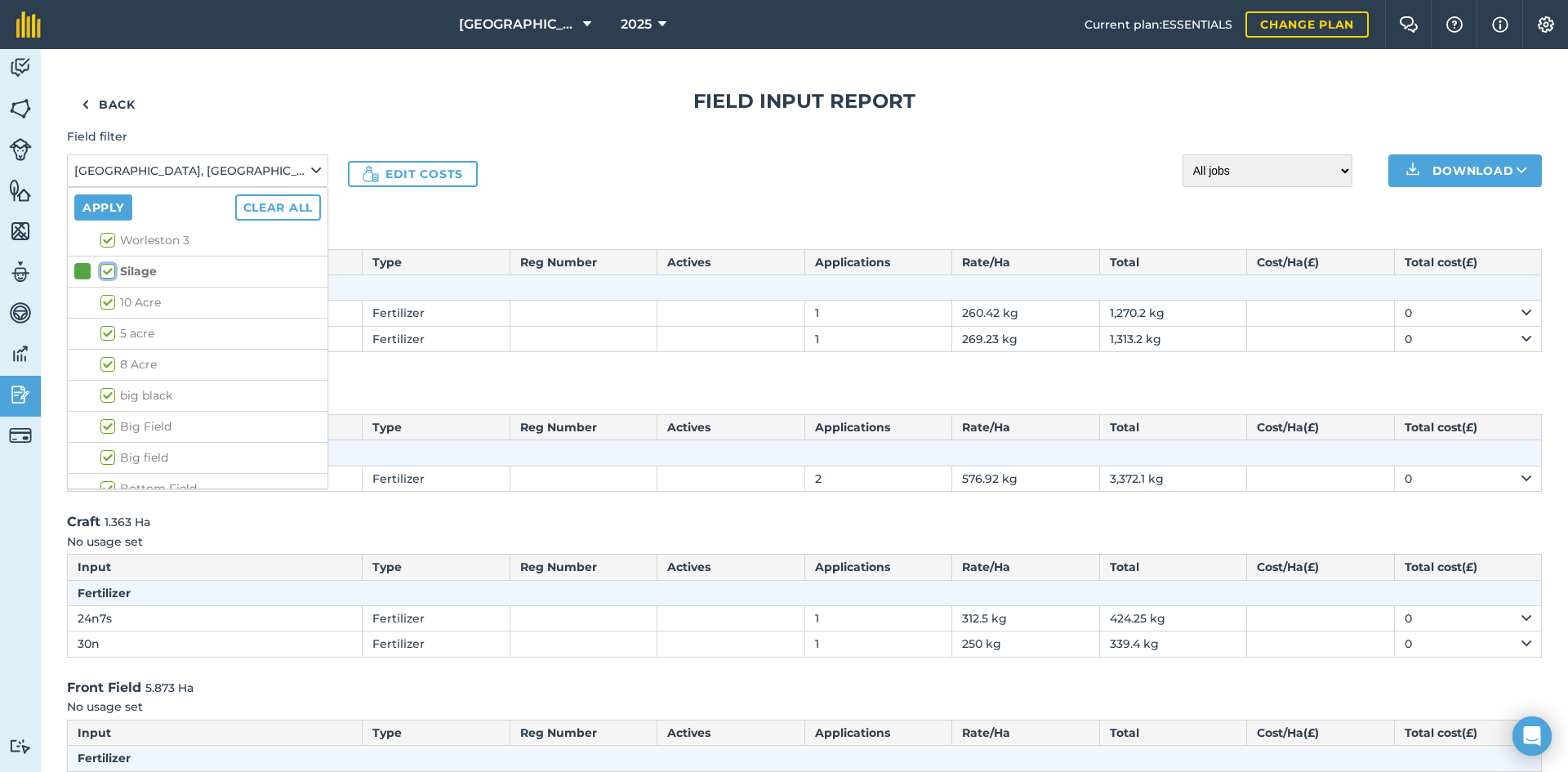
checkbox input "true"
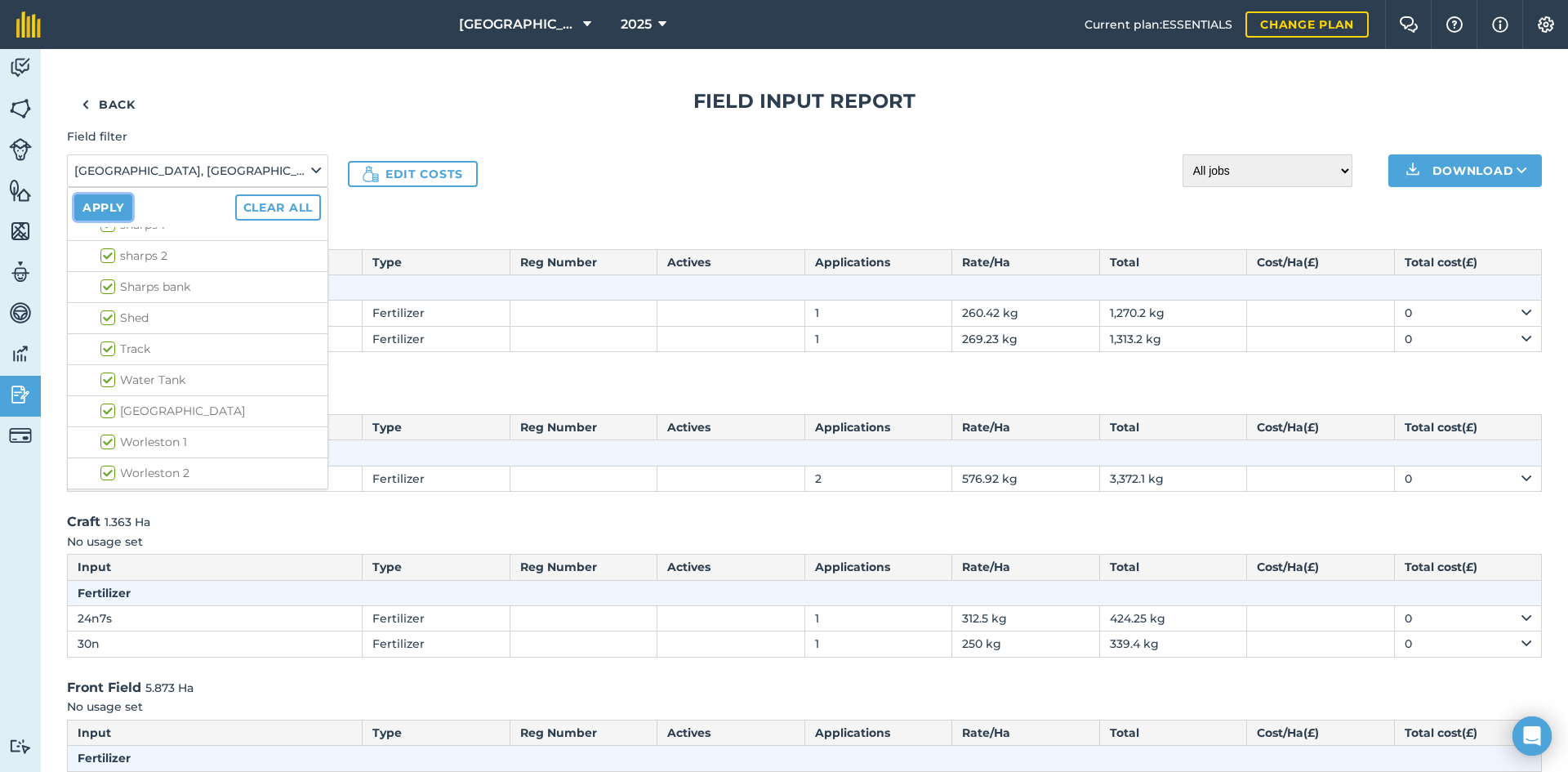
click at [95, 213] on button "Apply" at bounding box center [103, 206] width 58 height 26
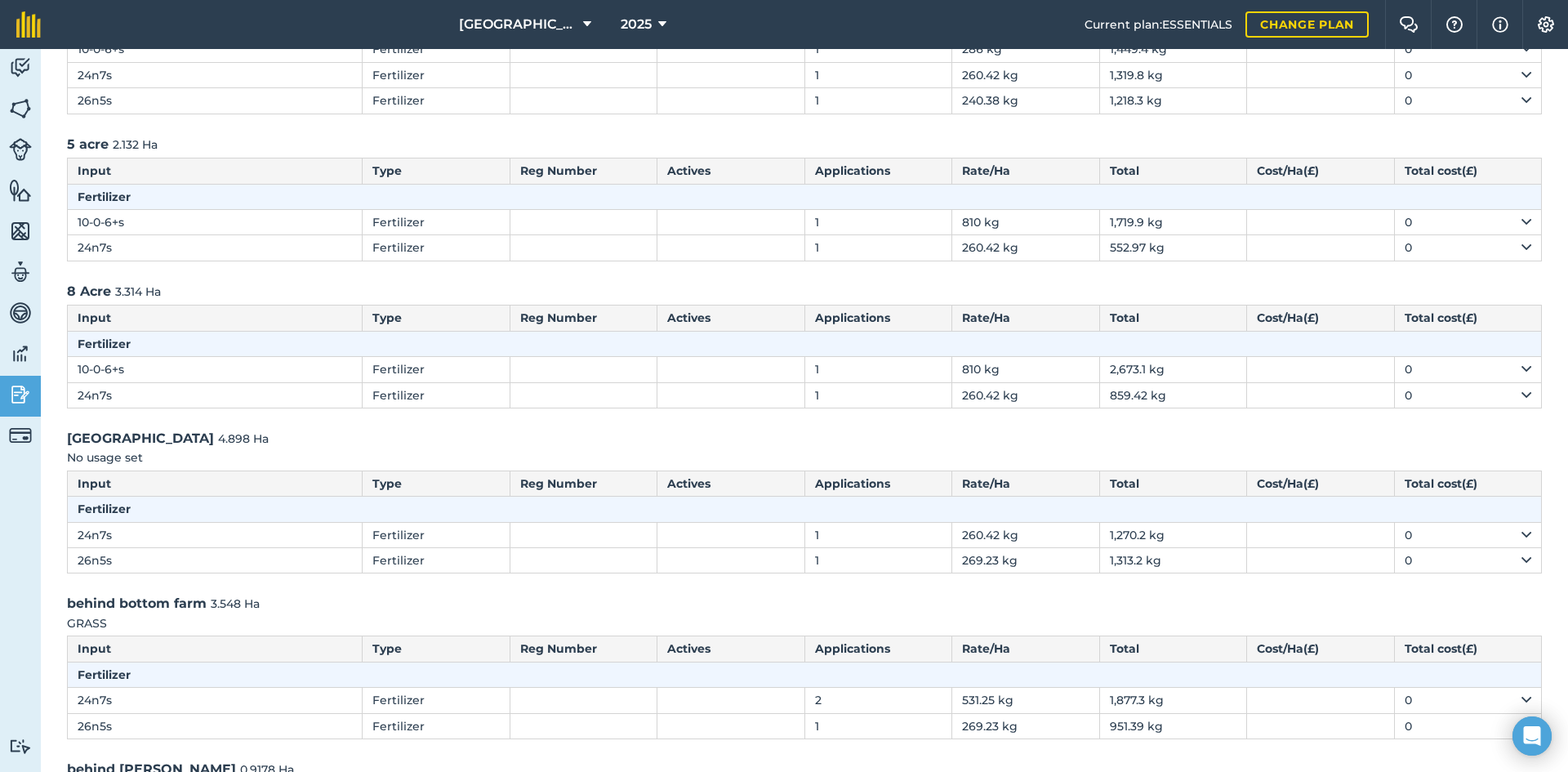
scroll to position [0, 0]
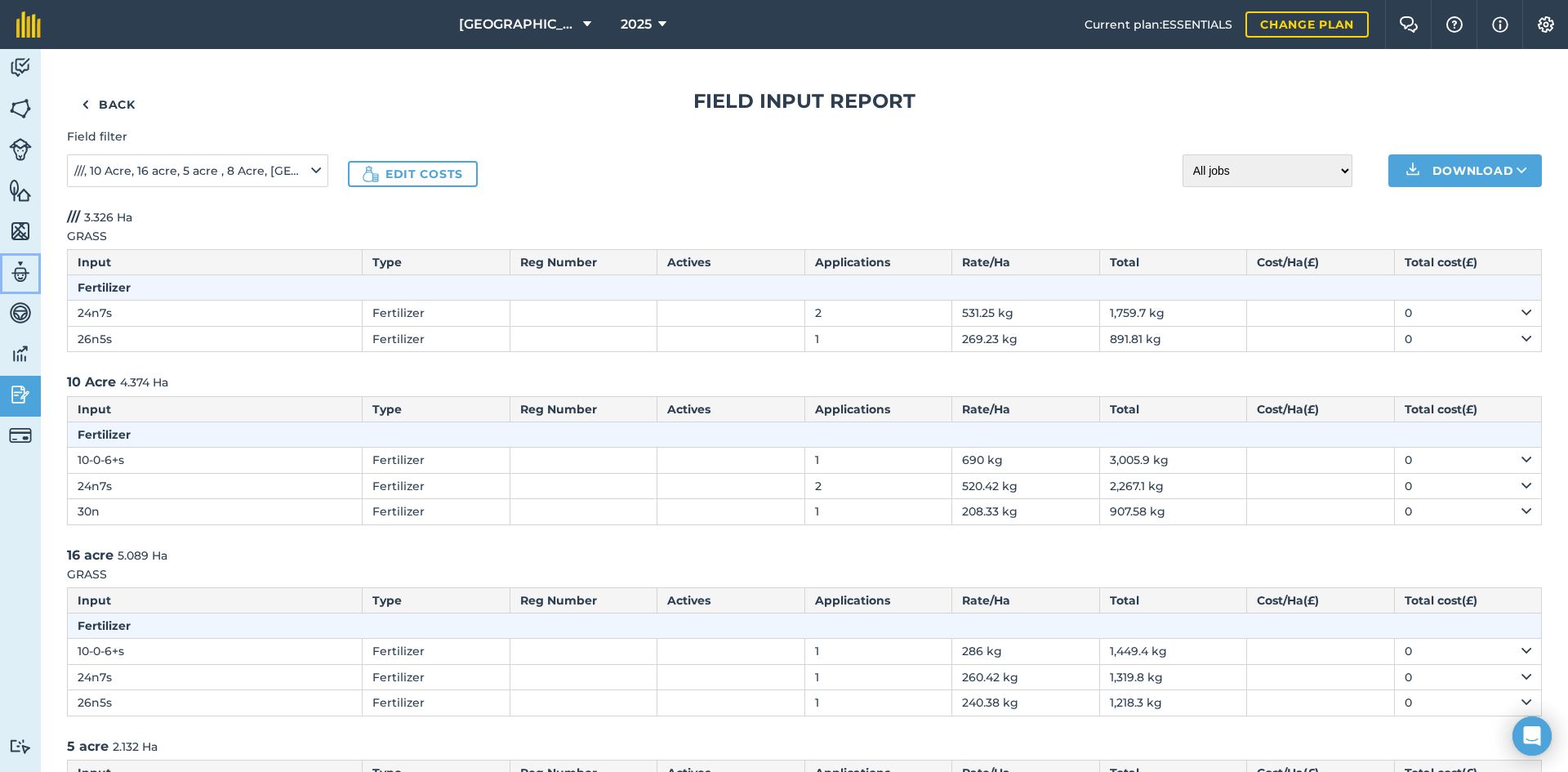
click at [20, 272] on img at bounding box center [20, 272] width 23 height 25
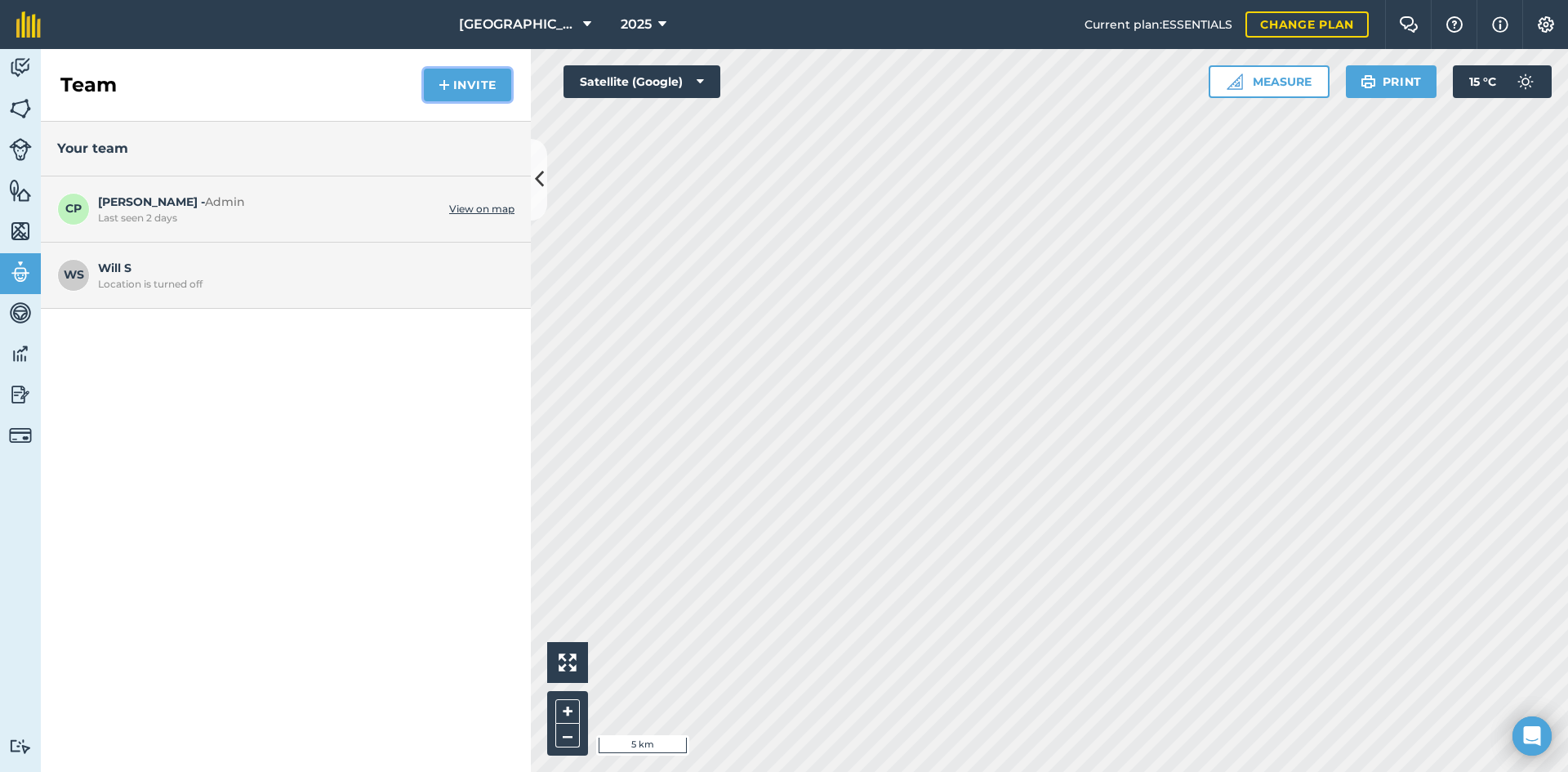
click at [464, 88] on button "Invite" at bounding box center [467, 85] width 87 height 32
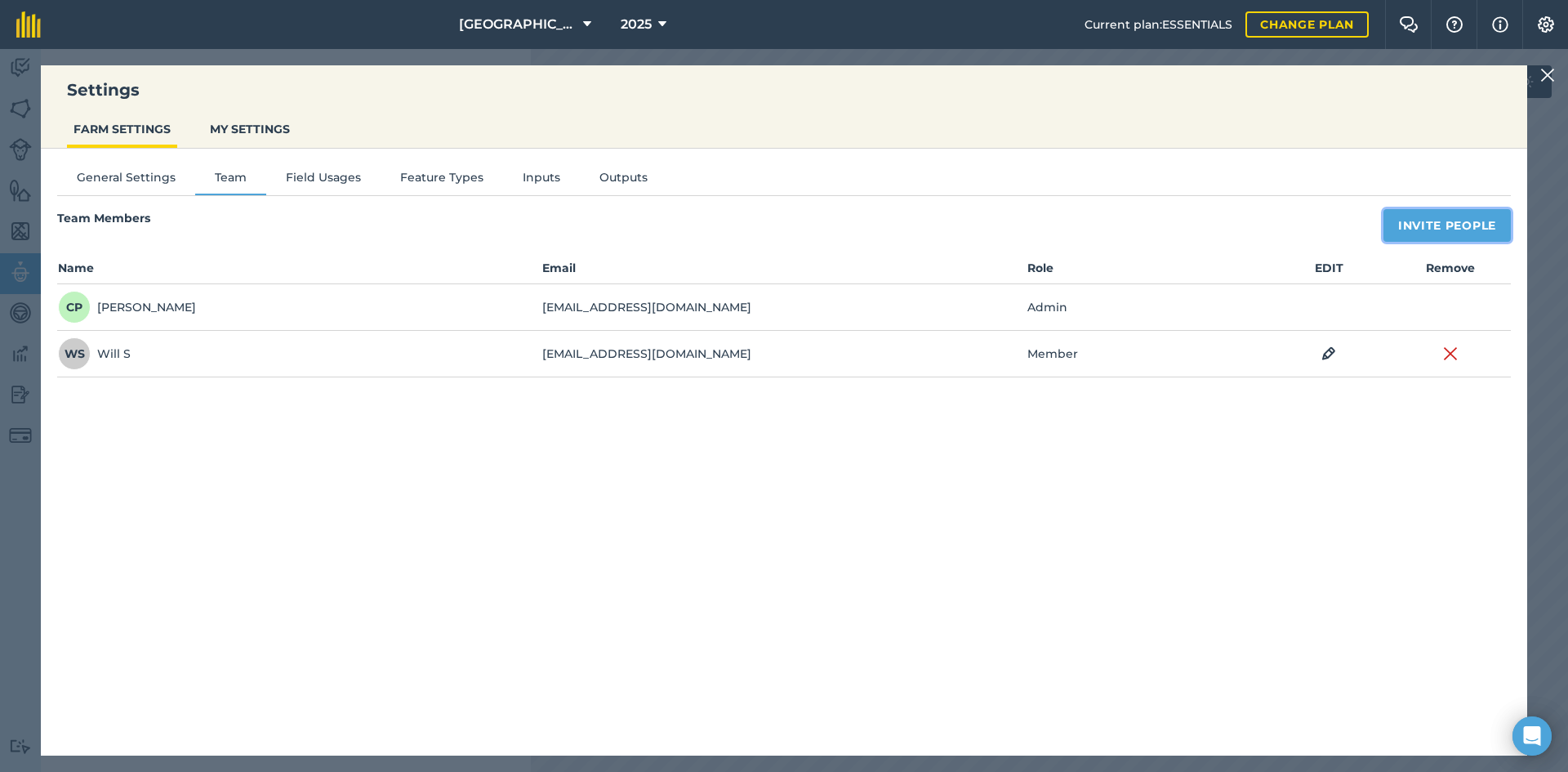
click at [1436, 221] on button "Invite People" at bounding box center [1447, 225] width 127 height 32
select select "MEMBER"
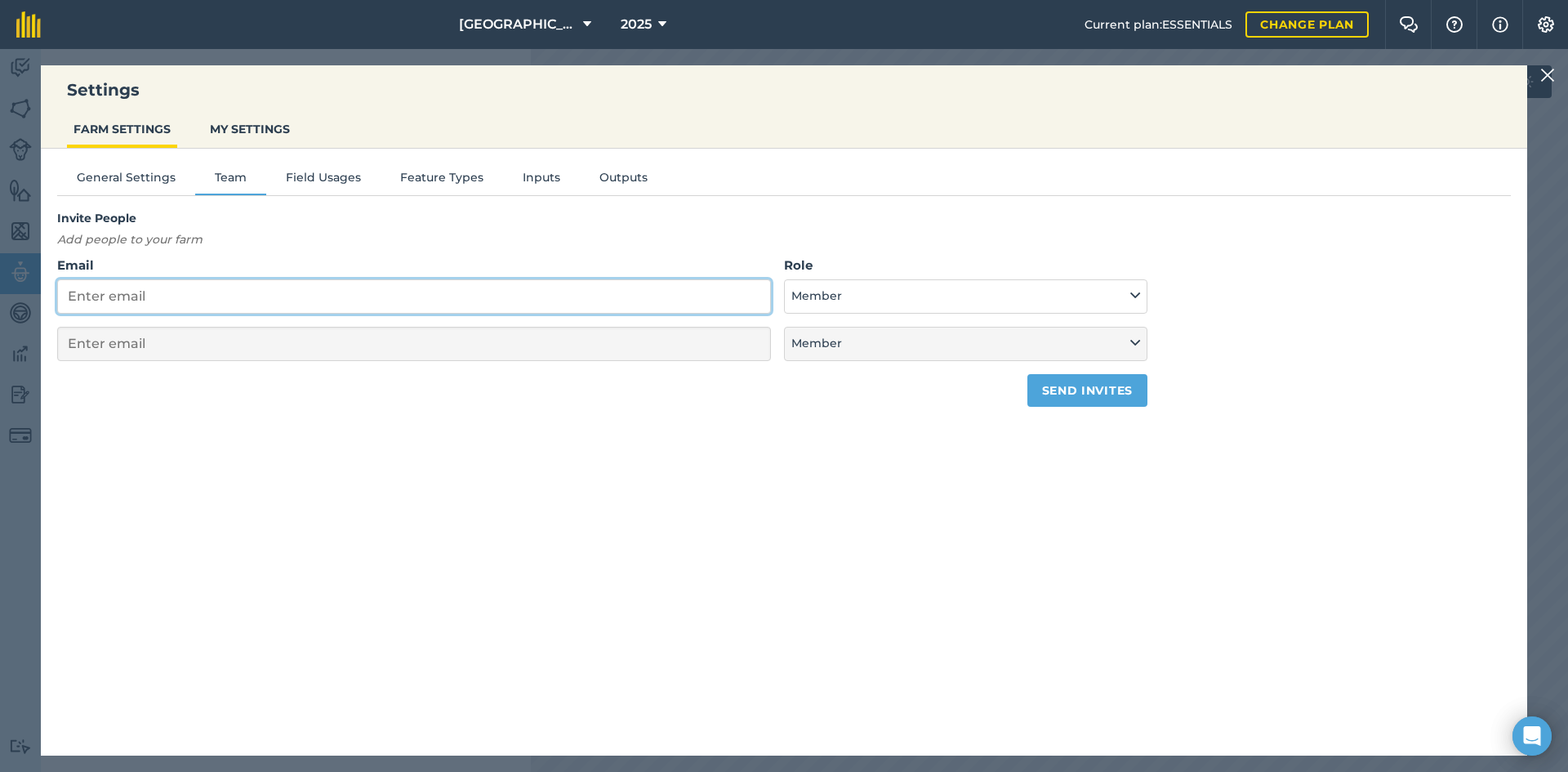
drag, startPoint x: 514, startPoint y: 288, endPoint x: 519, endPoint y: 295, distance: 8.6
click at [514, 289] on input "Email" at bounding box center [414, 296] width 714 height 34
click at [644, 312] on input "Email" at bounding box center [414, 296] width 714 height 34
type input "g"
select select "MEMBER"
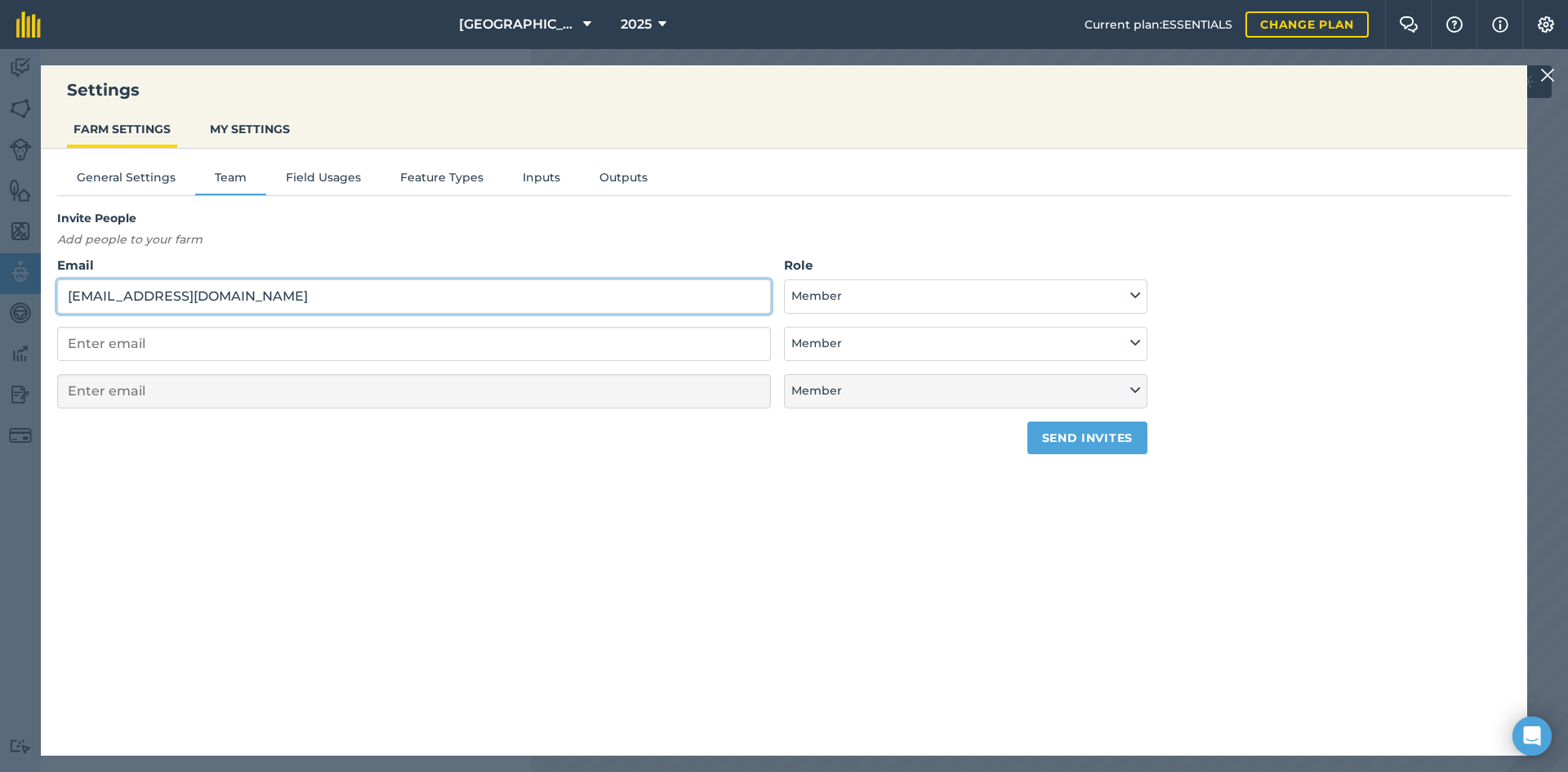
type input "[EMAIL_ADDRESS][DOMAIN_NAME]"
click at [1117, 290] on button "Member" at bounding box center [966, 296] width 363 height 34
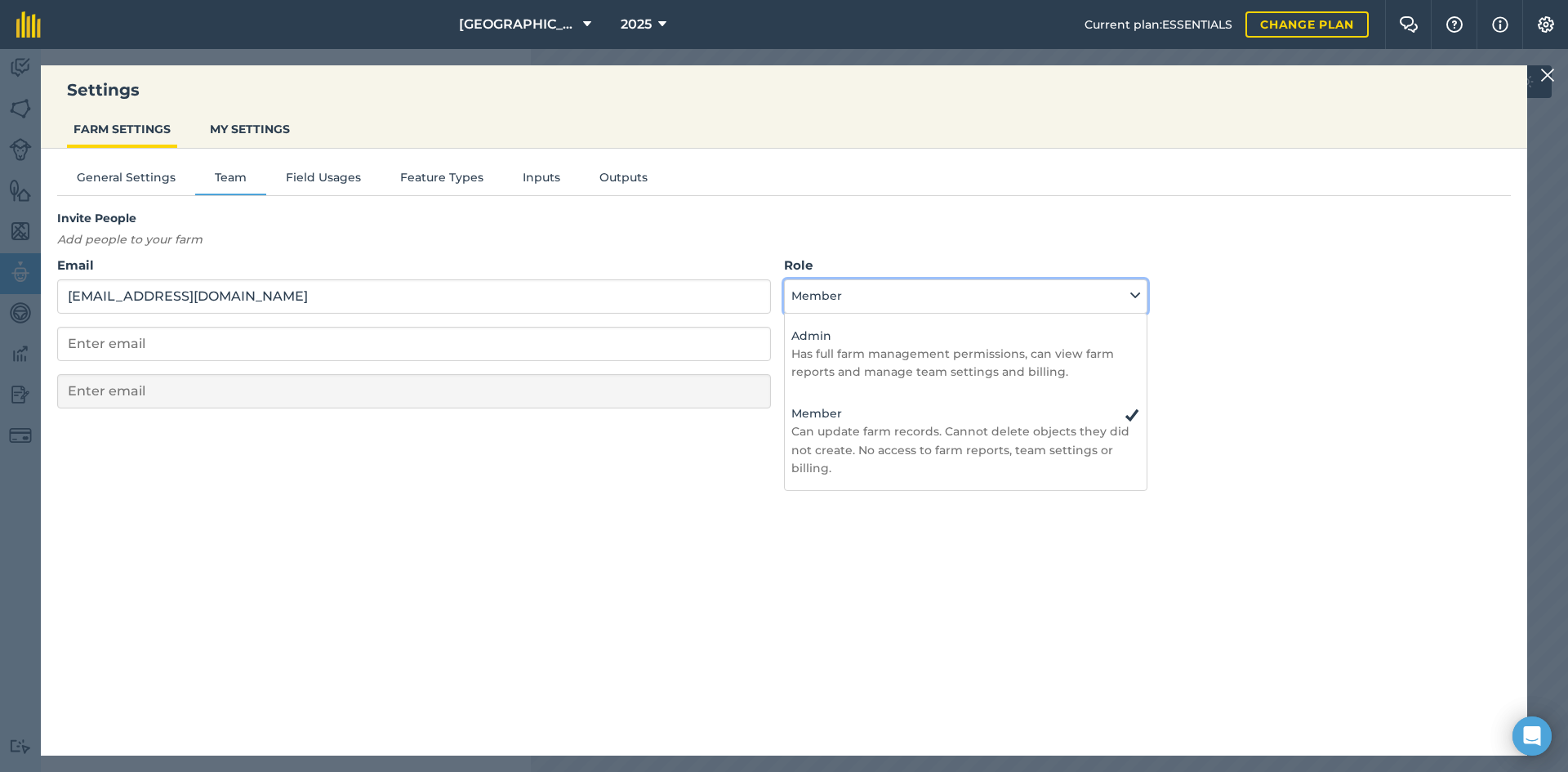
click at [1118, 293] on button "Member" at bounding box center [966, 296] width 363 height 34
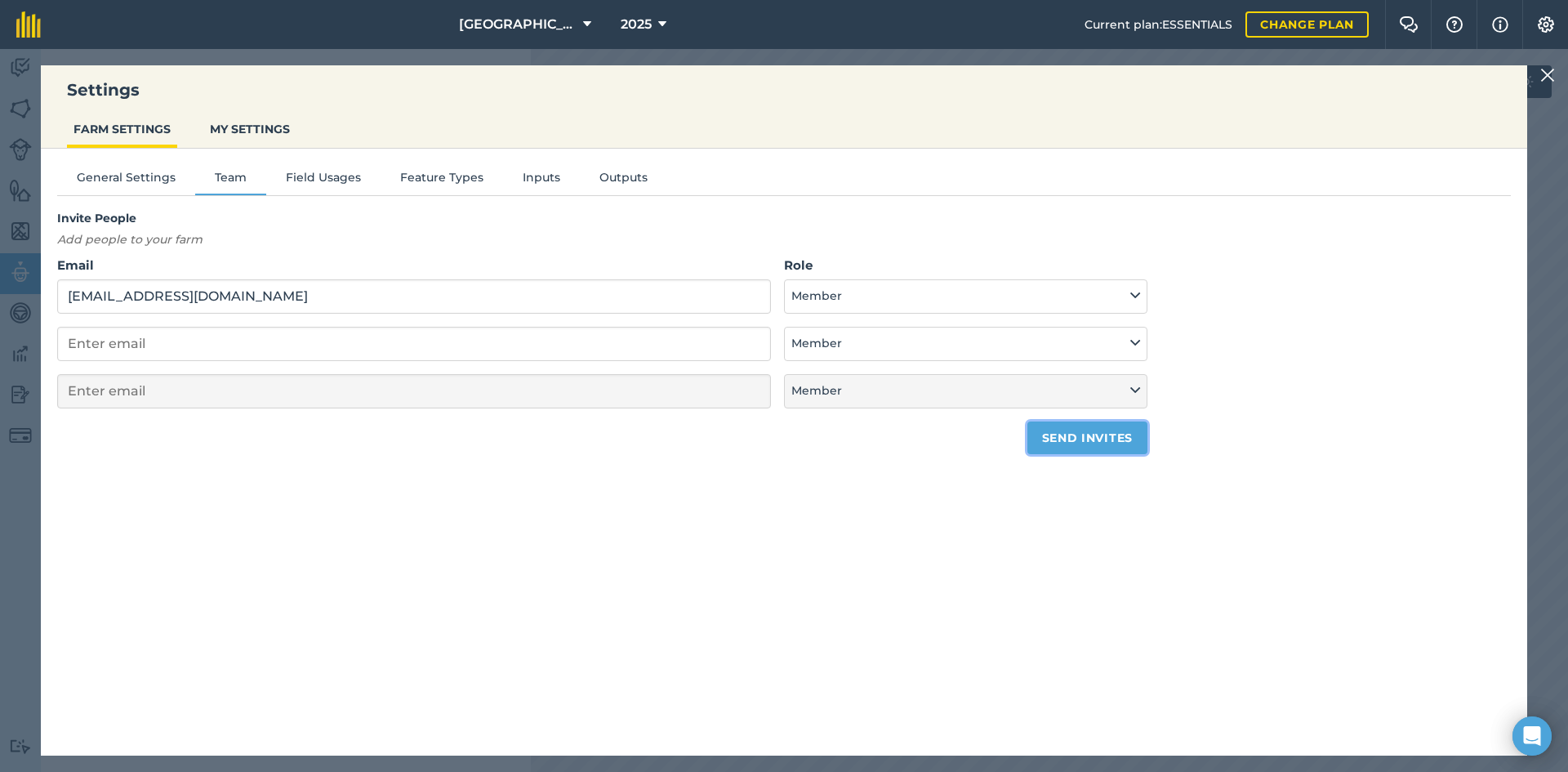
click at [1106, 443] on button "Send invites" at bounding box center [1087, 438] width 120 height 32
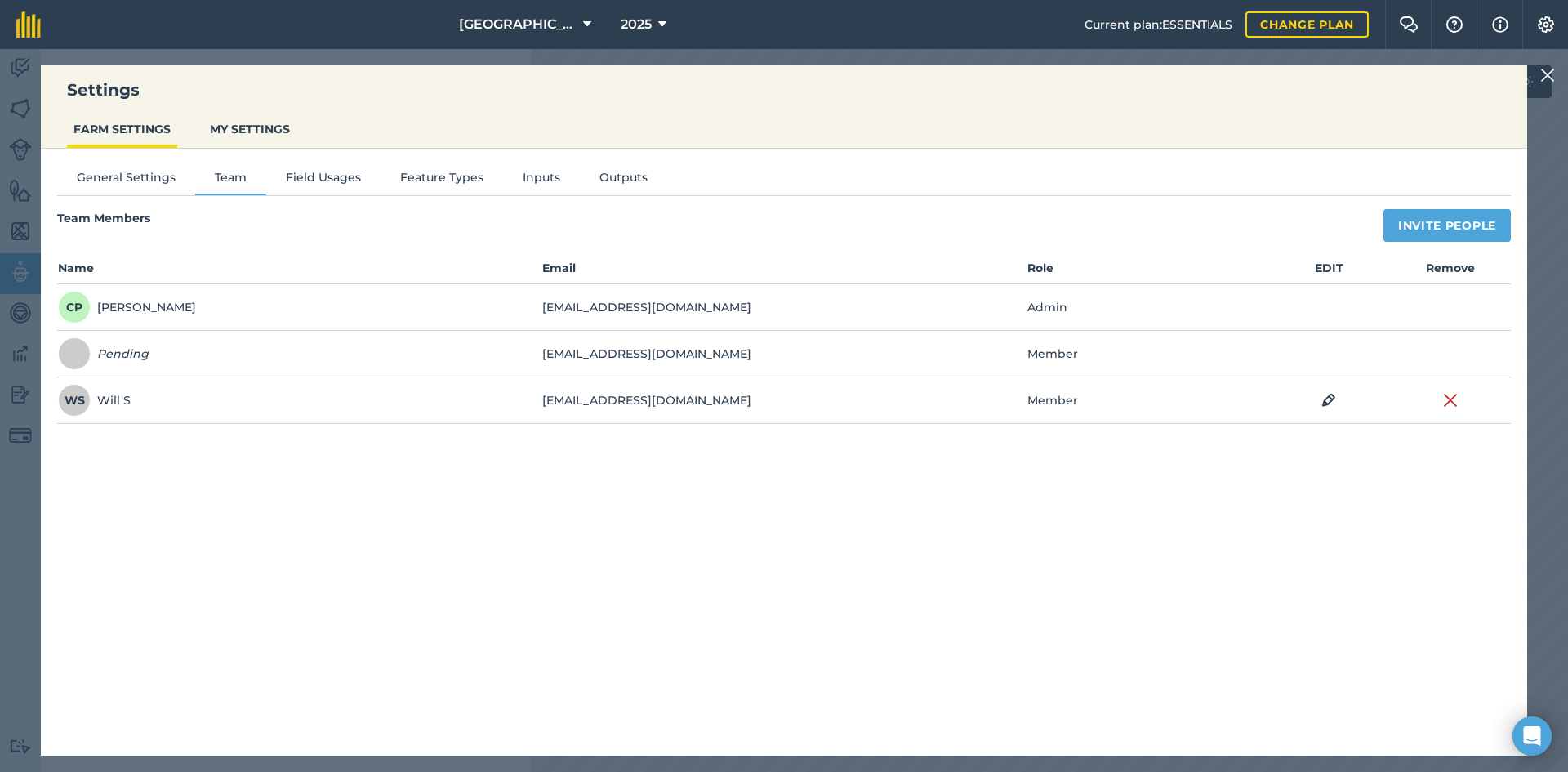
click at [1544, 76] on img at bounding box center [1547, 75] width 14 height 20
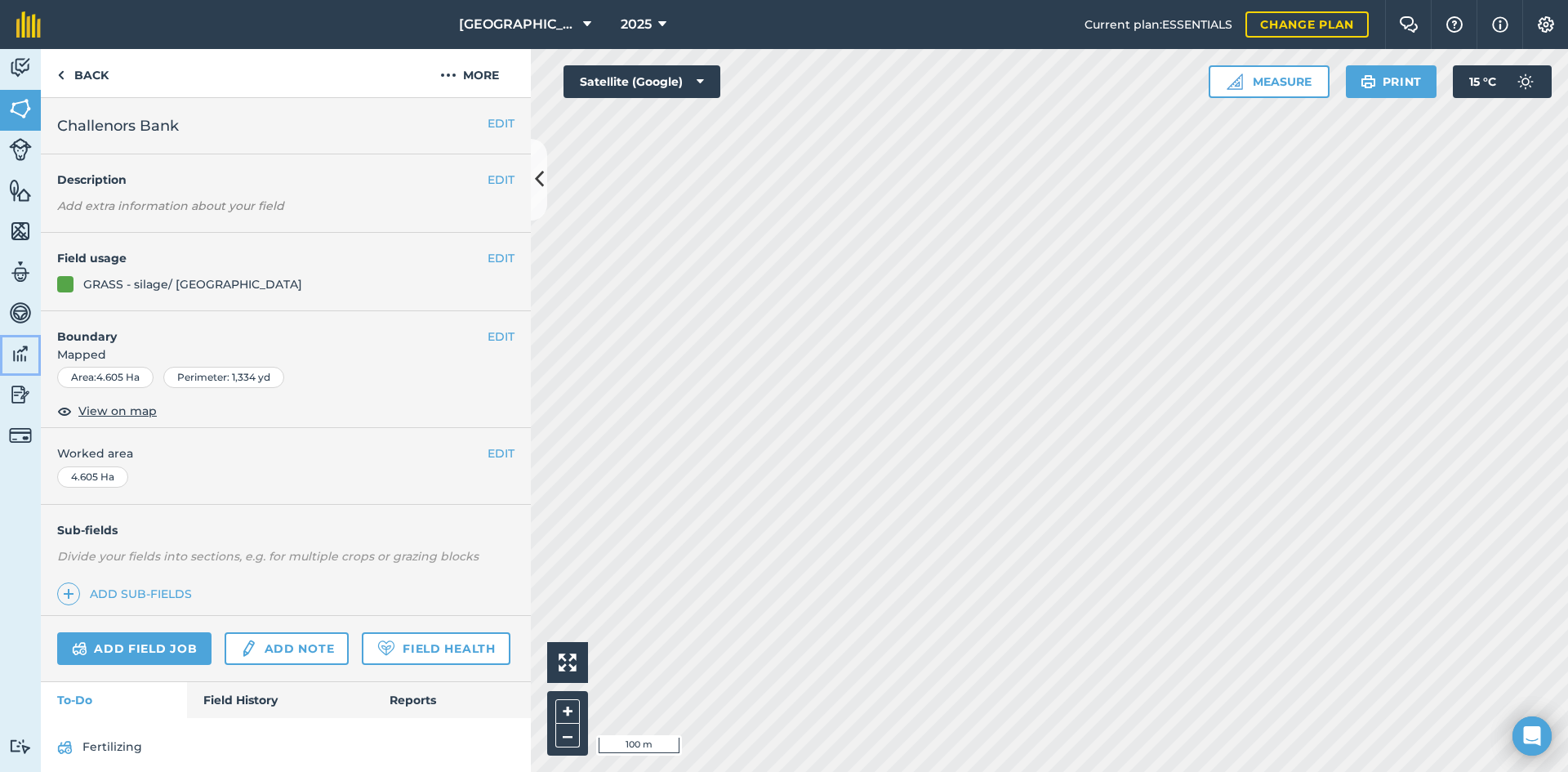
click at [19, 366] on link "Data" at bounding box center [20, 354] width 41 height 41
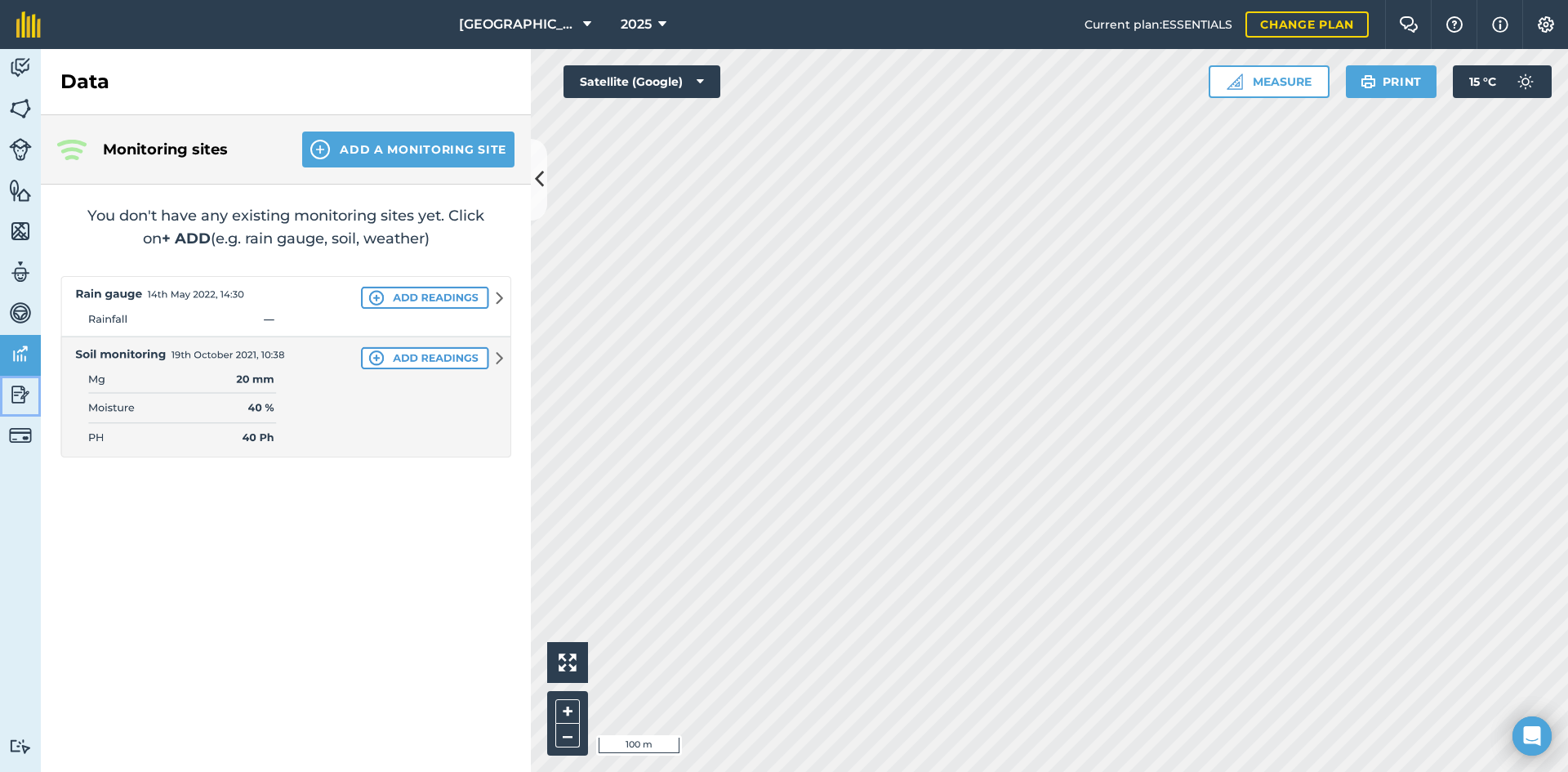
click at [11, 412] on link "Reporting" at bounding box center [20, 396] width 41 height 41
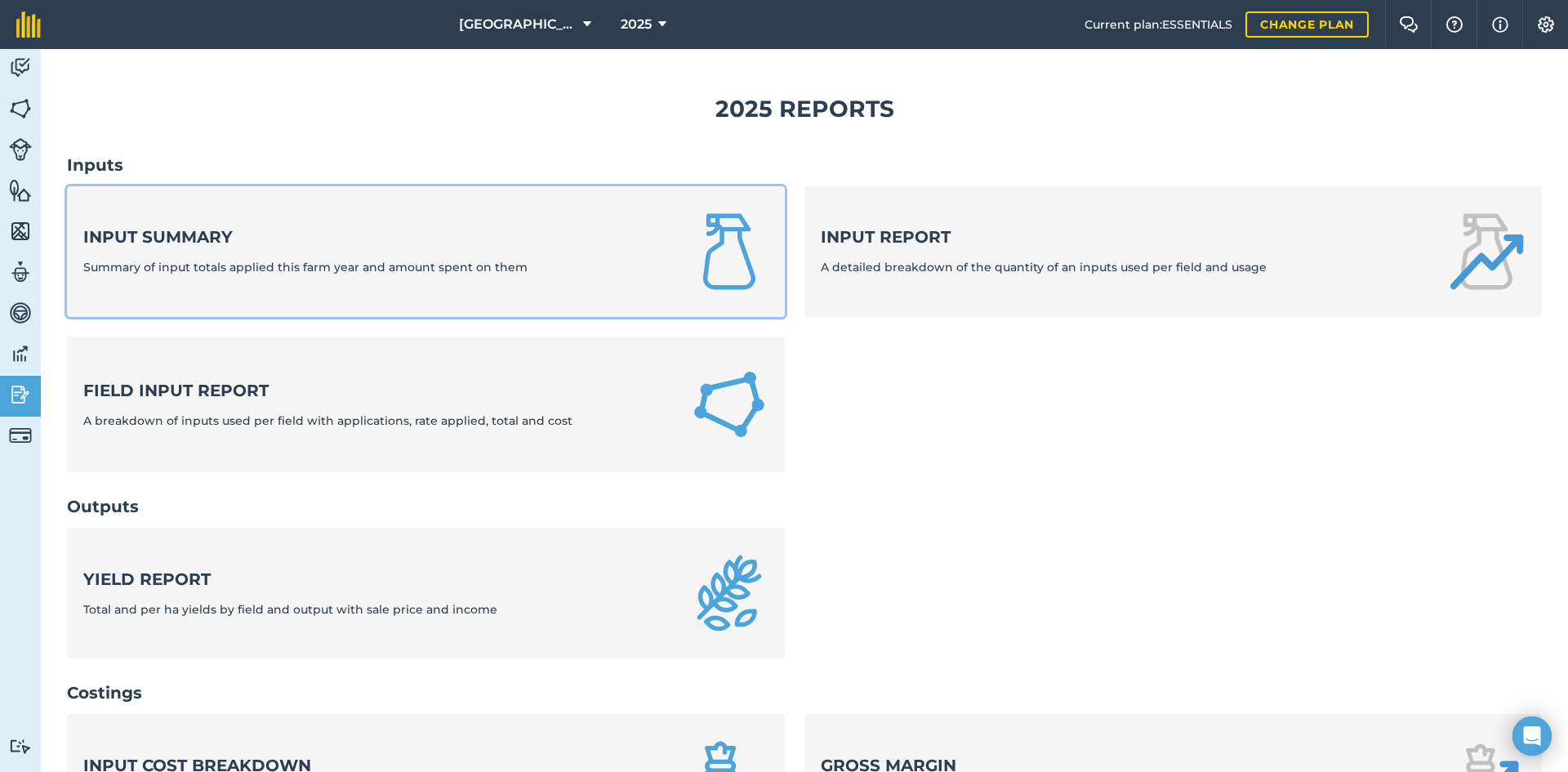
click at [370, 284] on link "Input summary Summary of input totals applied this farm year and amount spent o…" at bounding box center [425, 251] width 718 height 131
